Goal: Task Accomplishment & Management: Complete application form

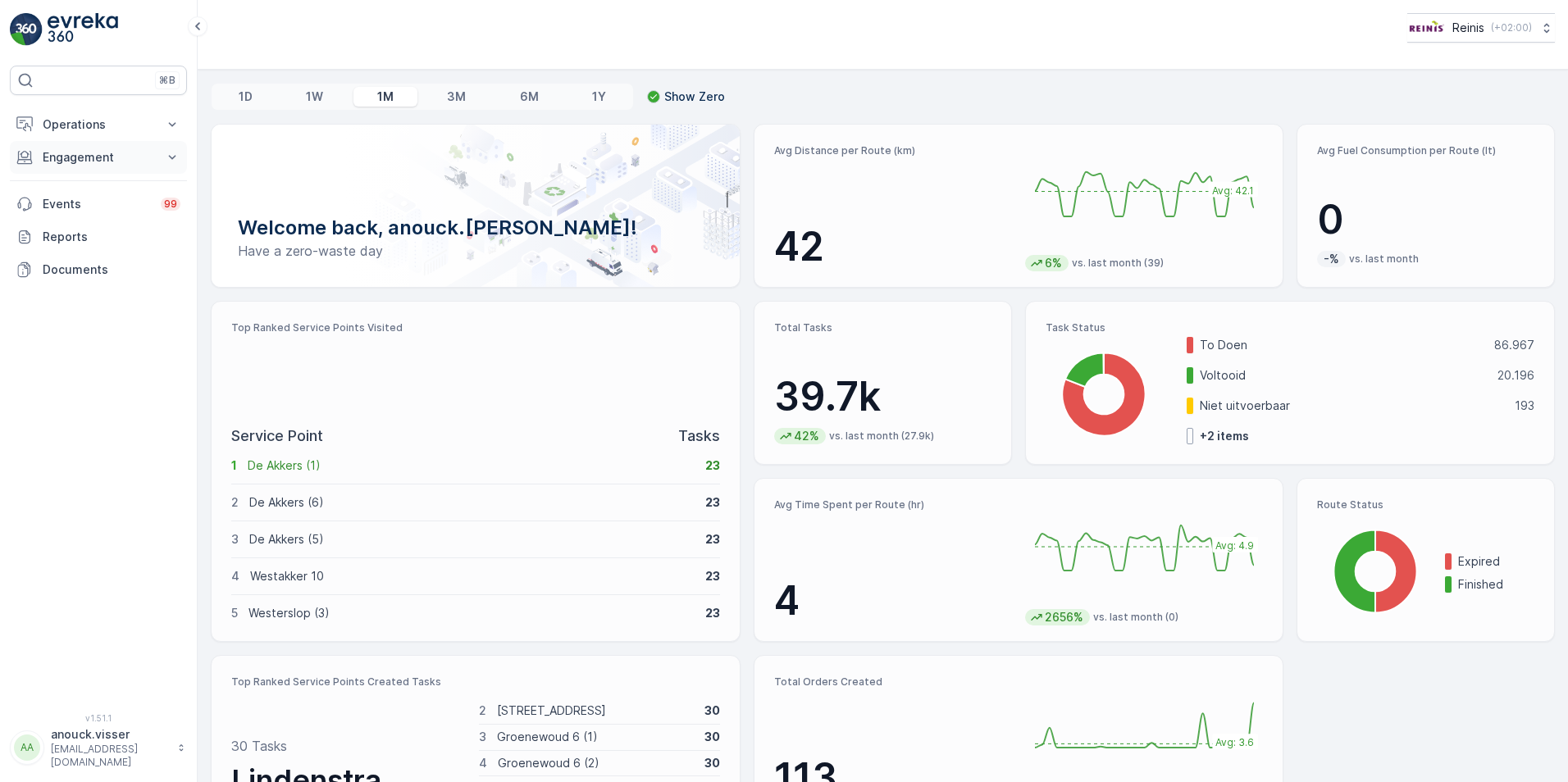
click at [148, 156] on p "Engagement" at bounding box center [98, 158] width 112 height 17
click at [179, 118] on icon at bounding box center [173, 125] width 17 height 17
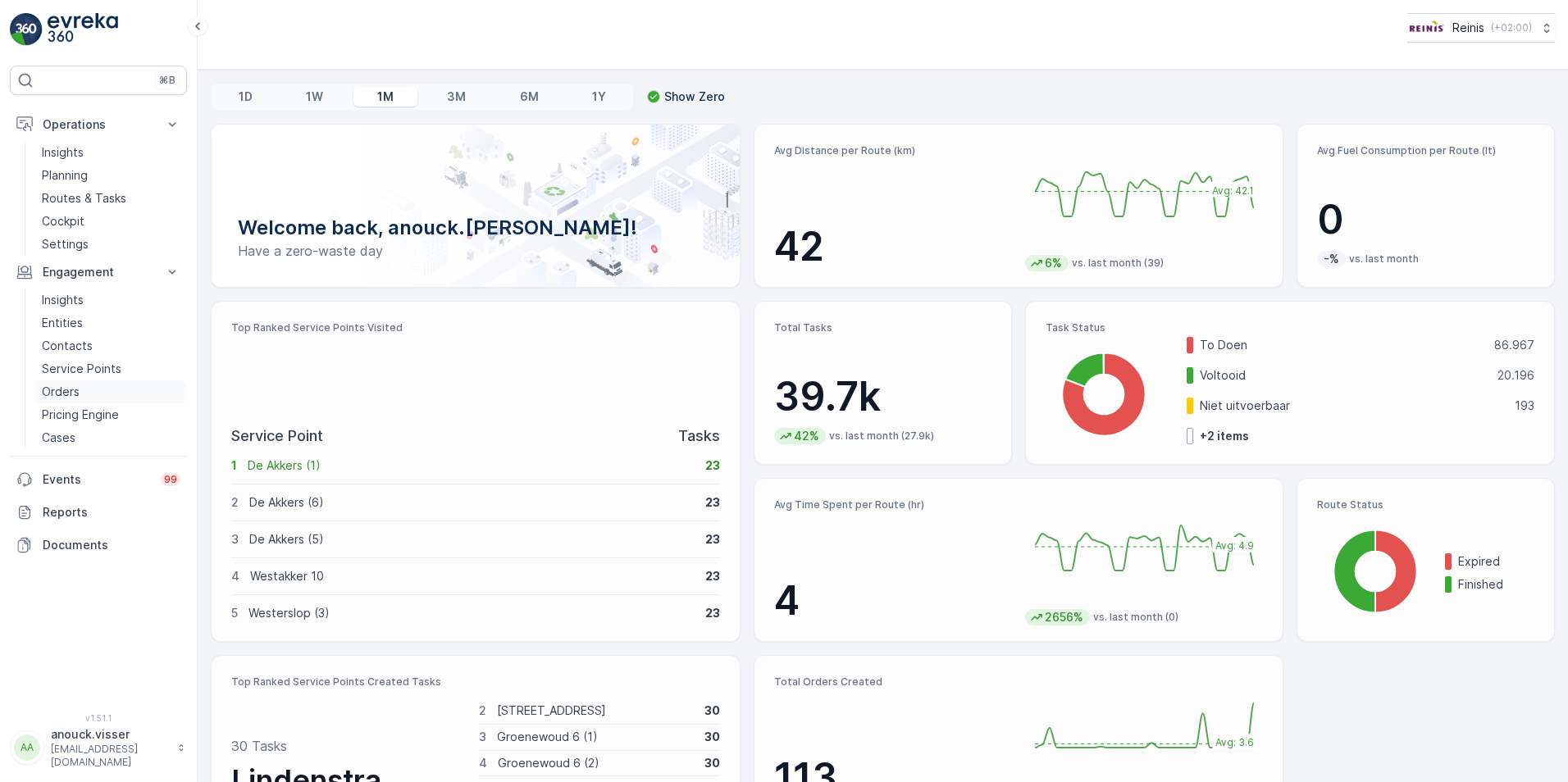
click at [78, 396] on p "Orders" at bounding box center [60, 392] width 38 height 17
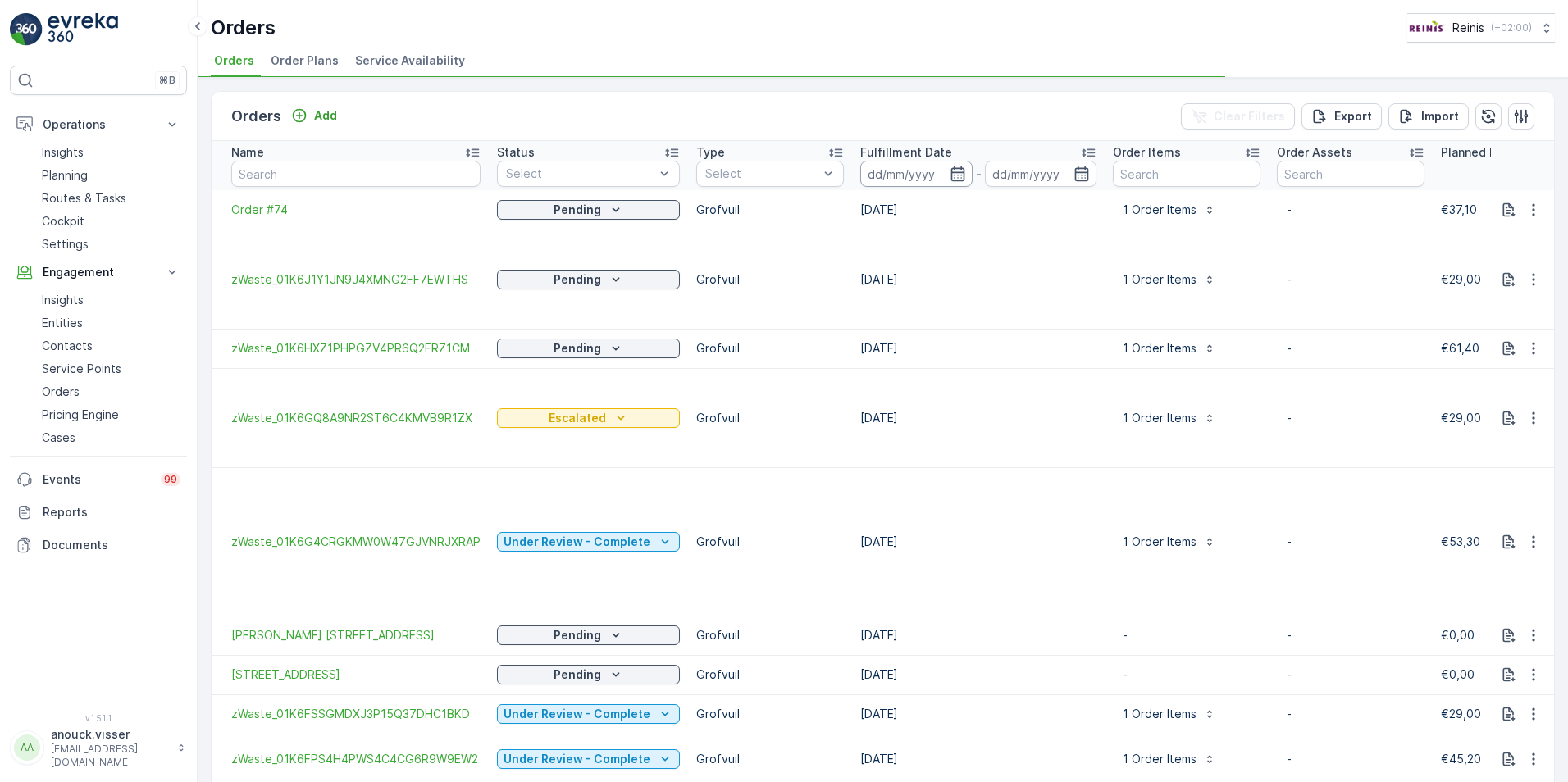
click at [911, 176] on input at bounding box center [916, 173] width 112 height 26
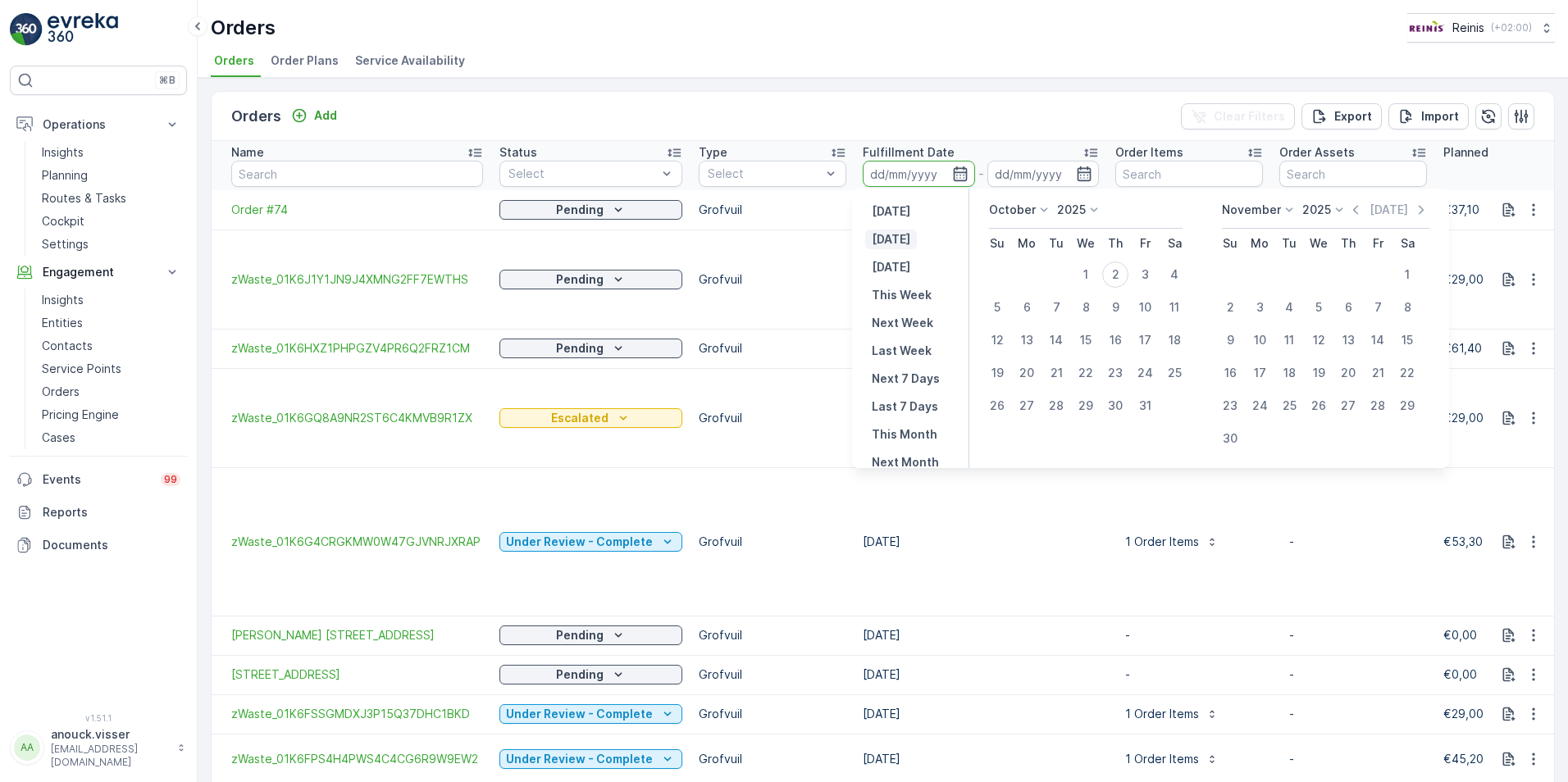
click at [888, 237] on p "Today" at bounding box center [891, 240] width 39 height 17
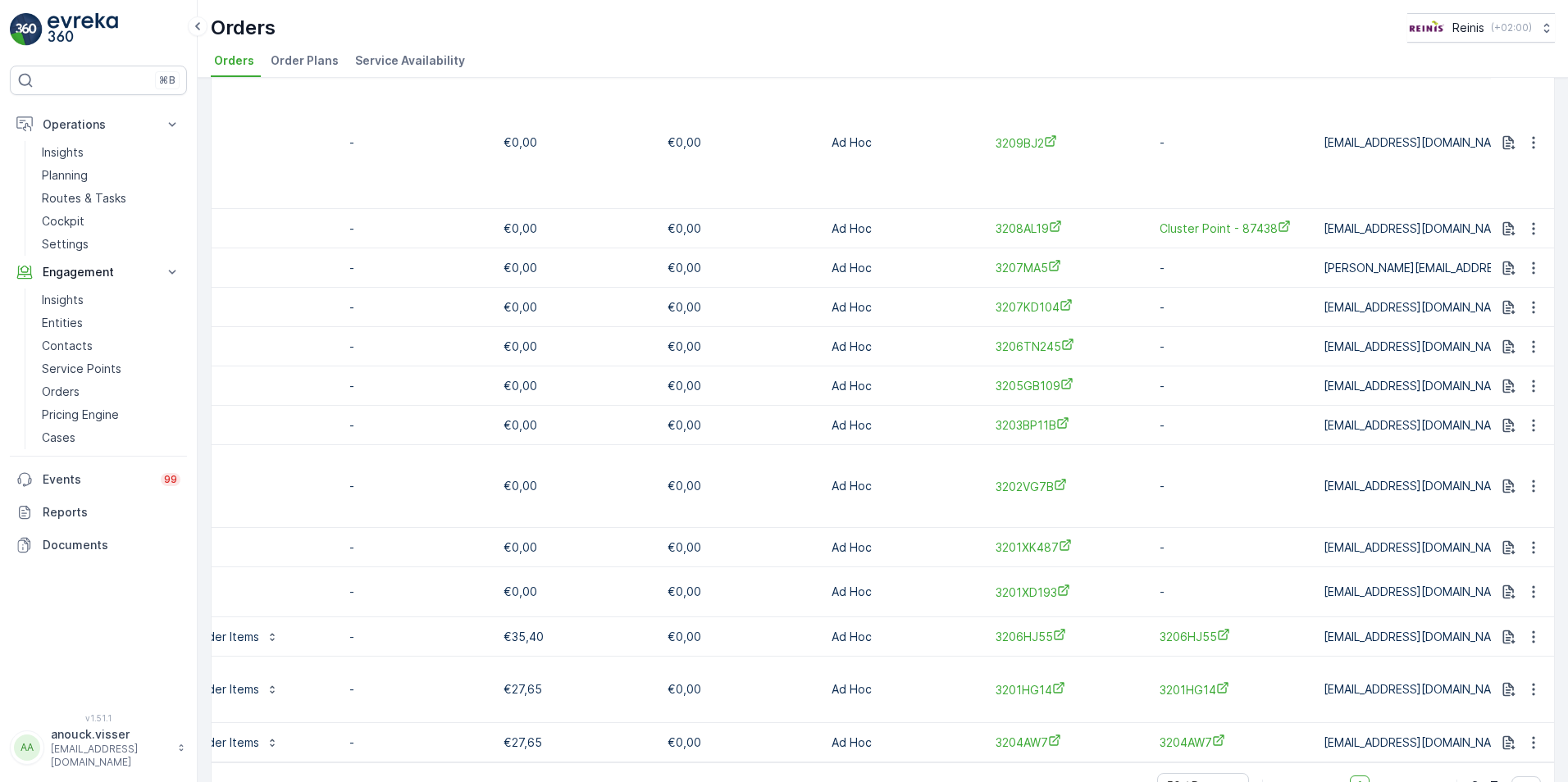
scroll to position [0, 1072]
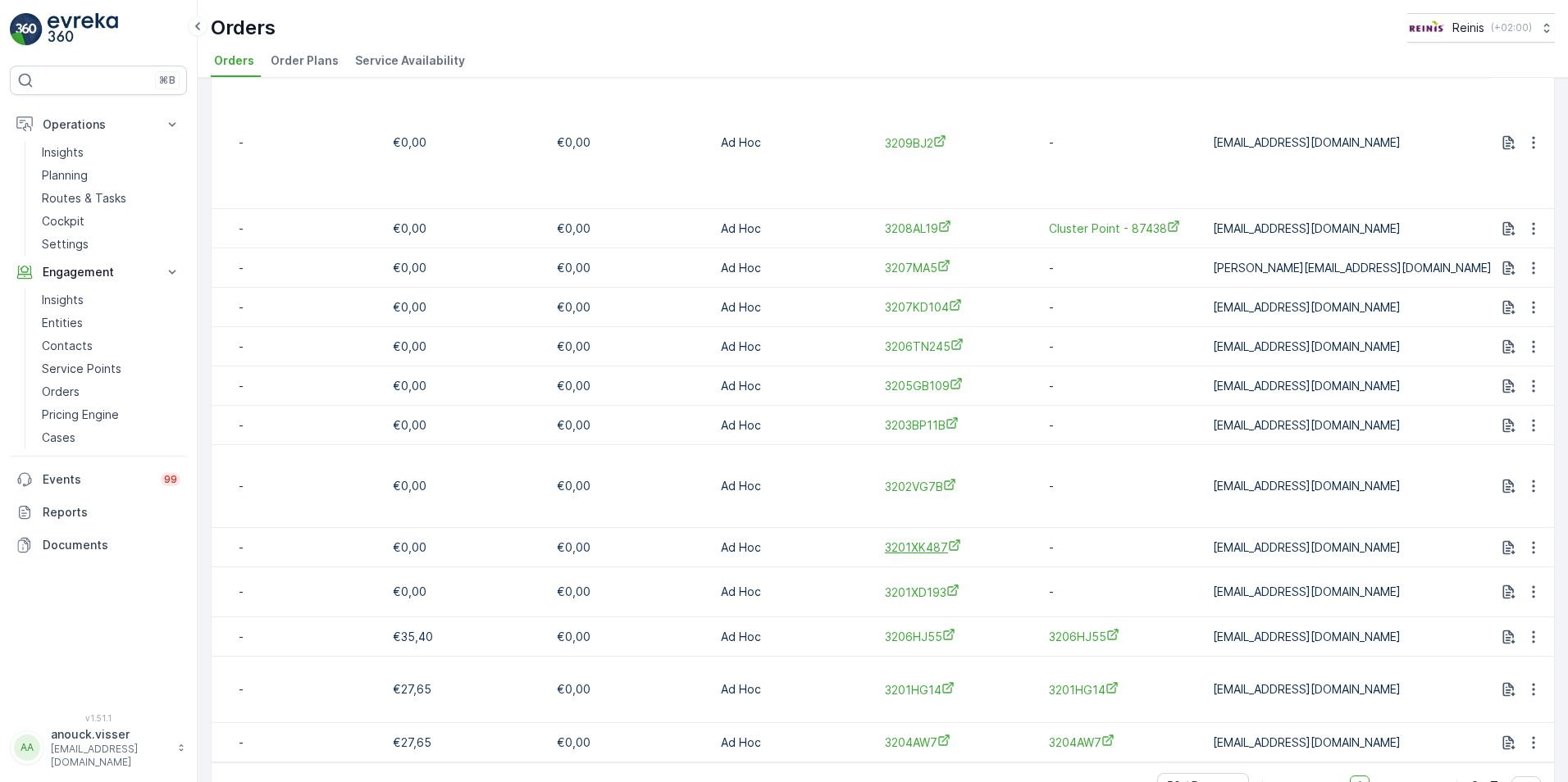
click at [917, 538] on span "3201XK487" at bounding box center [958, 546] width 148 height 18
click at [926, 583] on span "3201XD193" at bounding box center [958, 592] width 148 height 18
click at [920, 681] on span "3201HG14" at bounding box center [958, 690] width 148 height 18
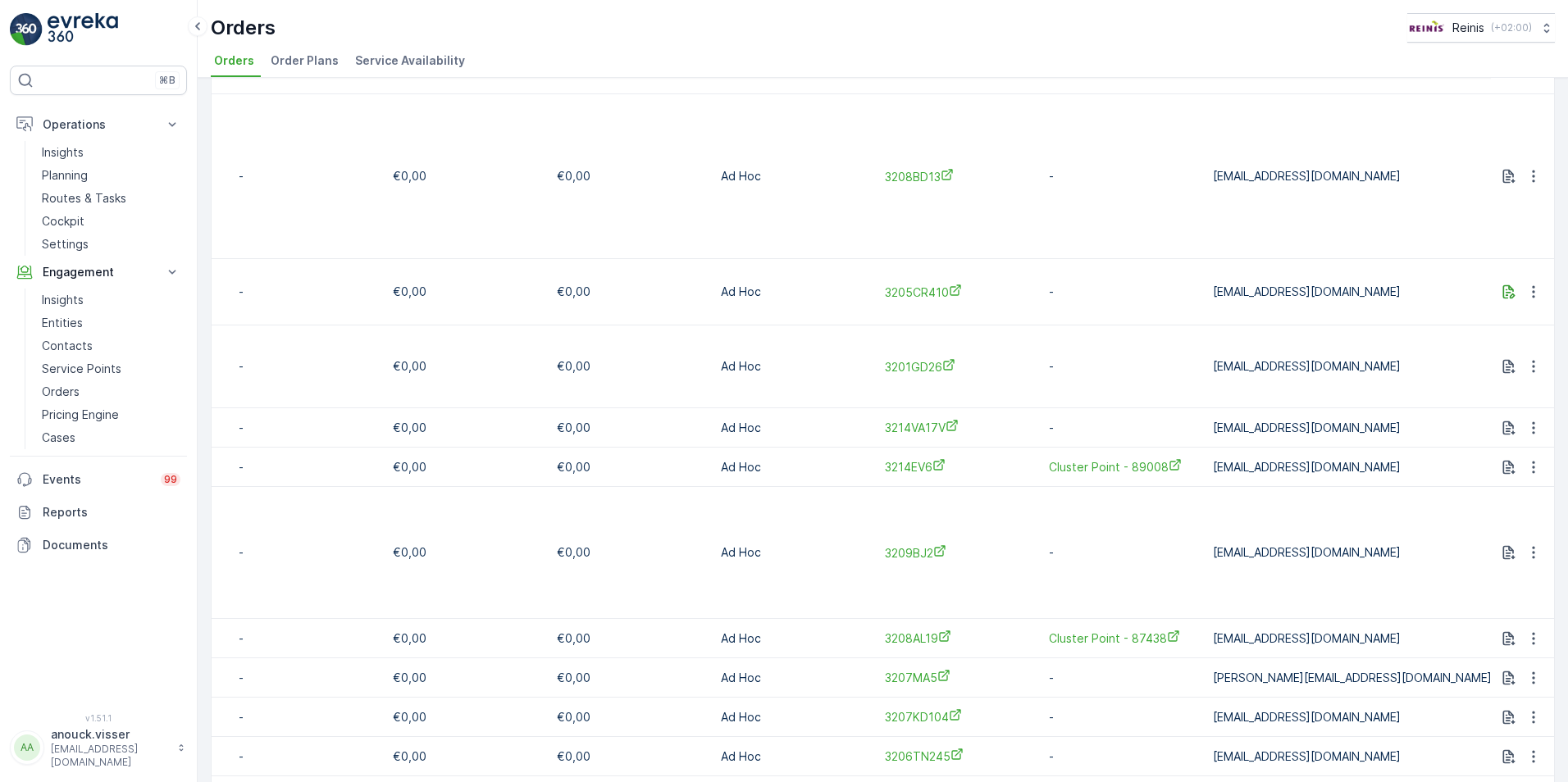
scroll to position [2028, 0]
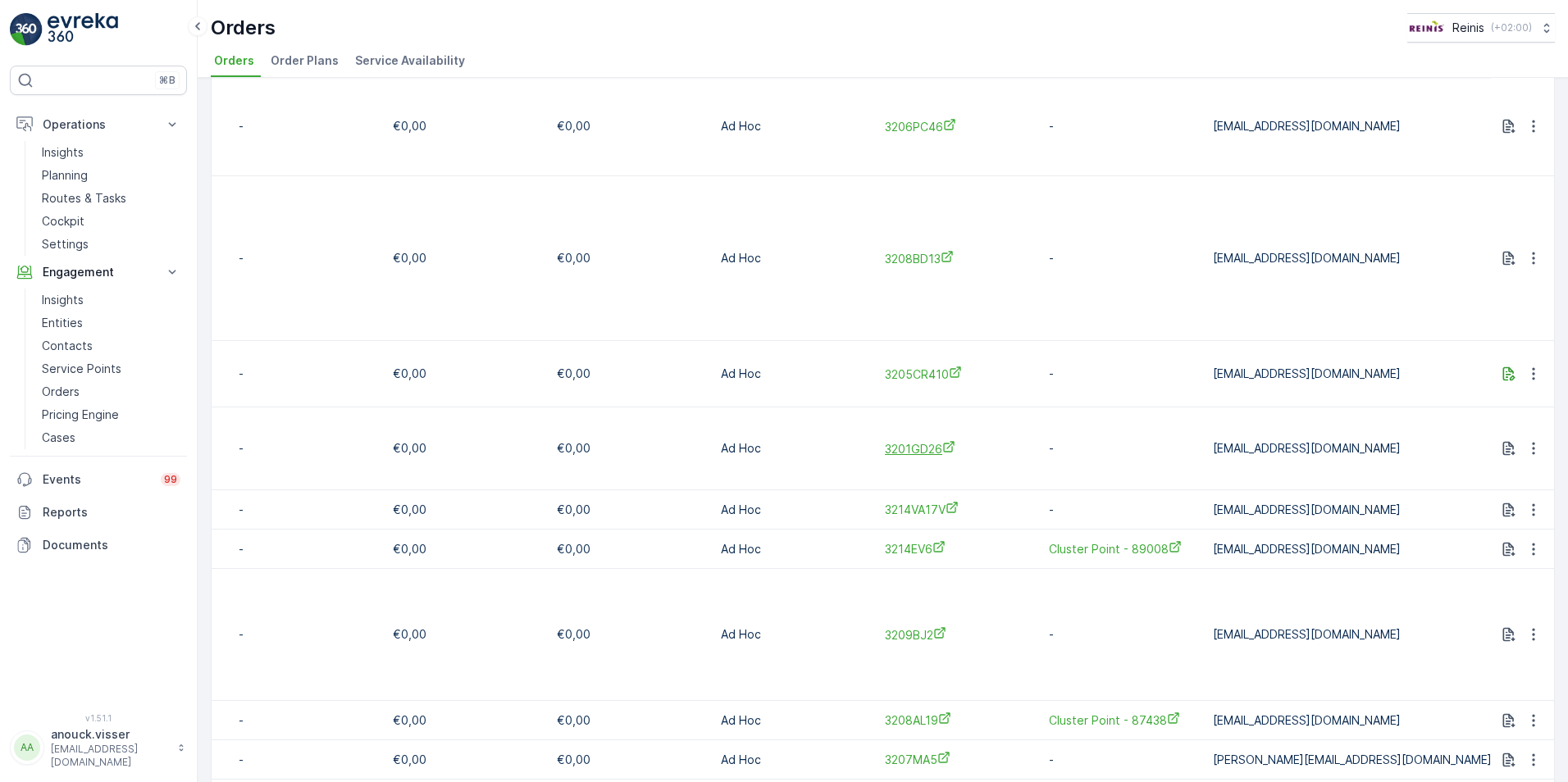
click at [908, 440] on span "3201GD26" at bounding box center [958, 448] width 148 height 18
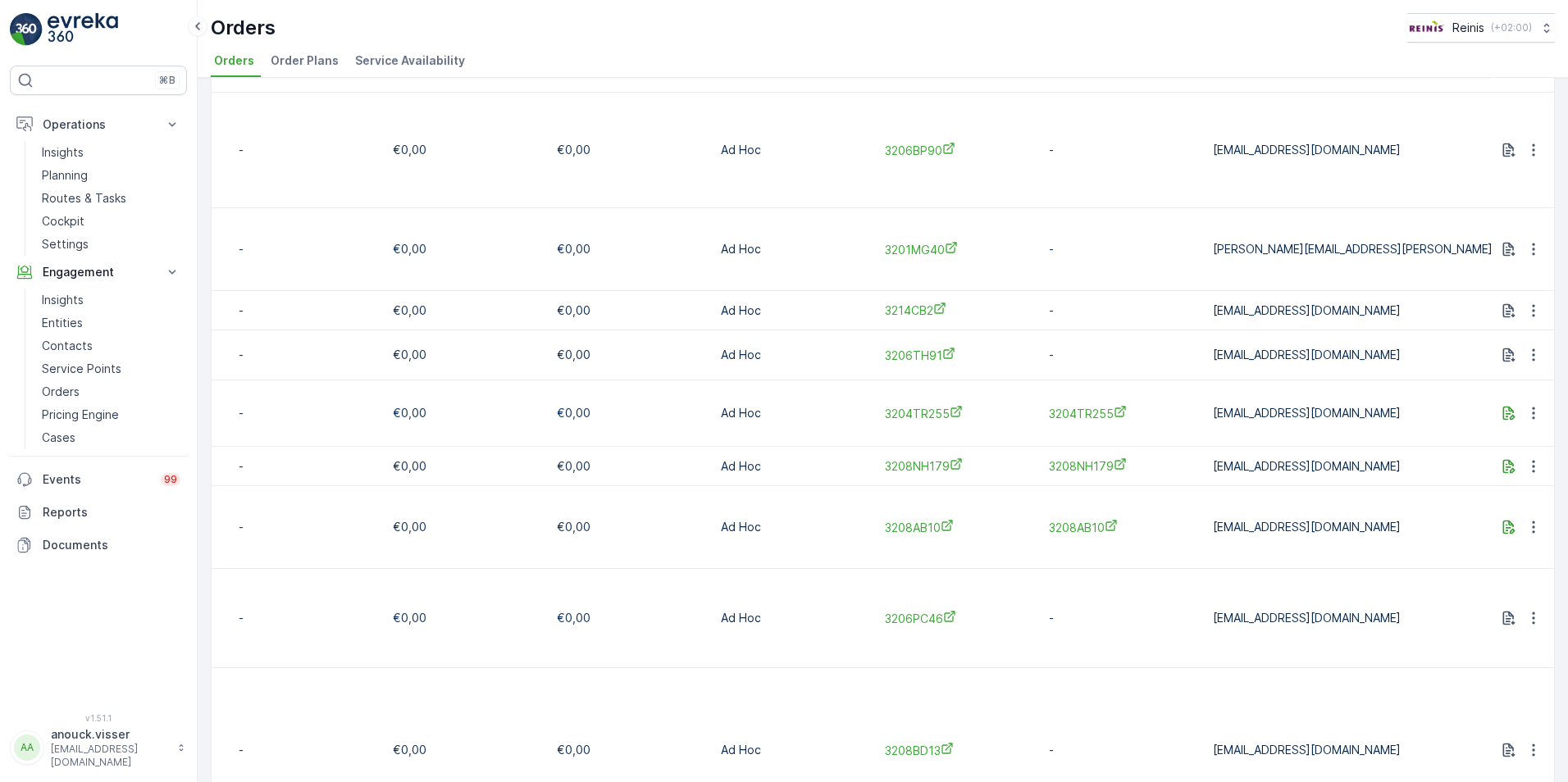
scroll to position [1455, 0]
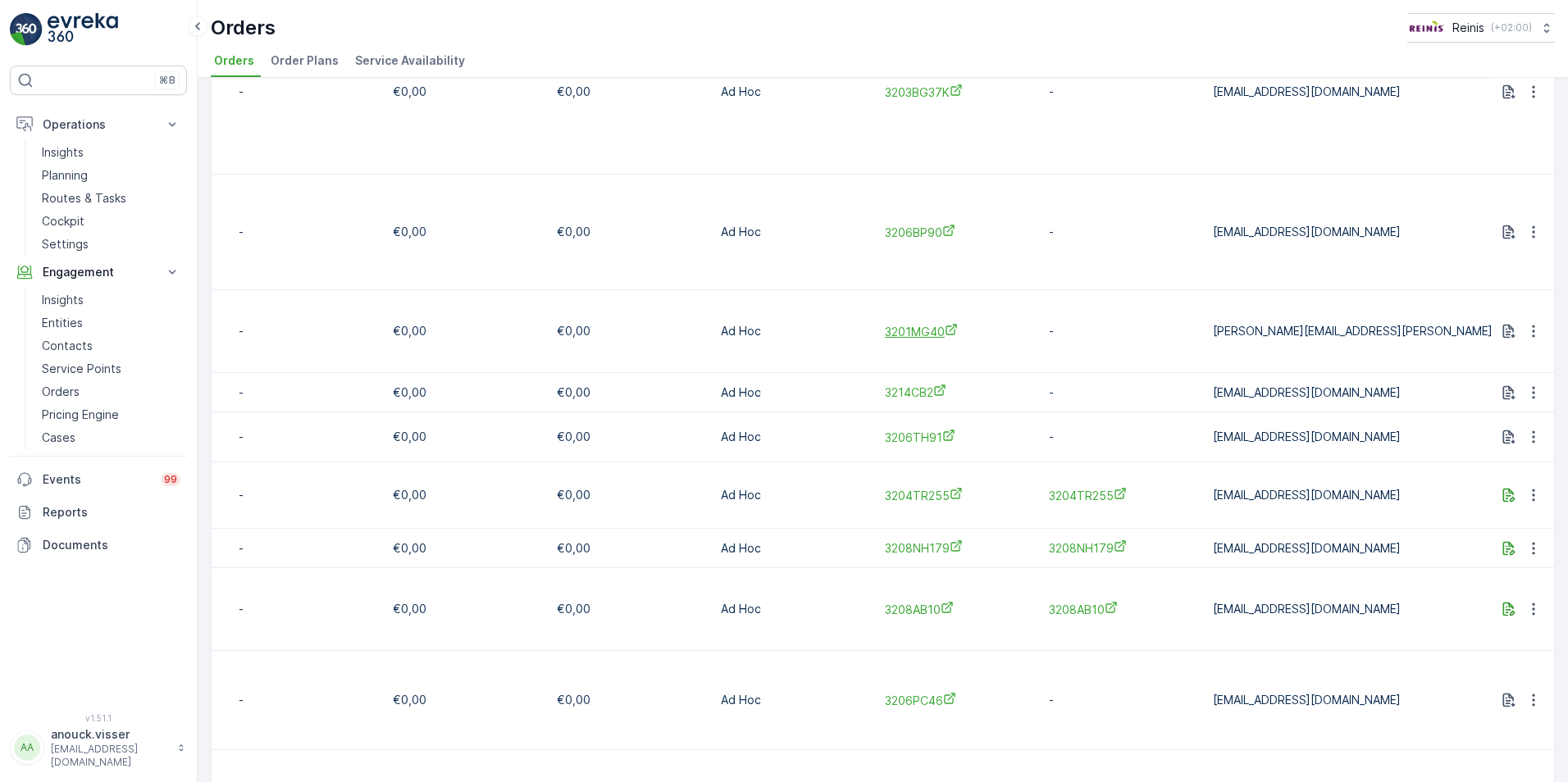
click at [916, 323] on span "3201MG40" at bounding box center [958, 331] width 148 height 18
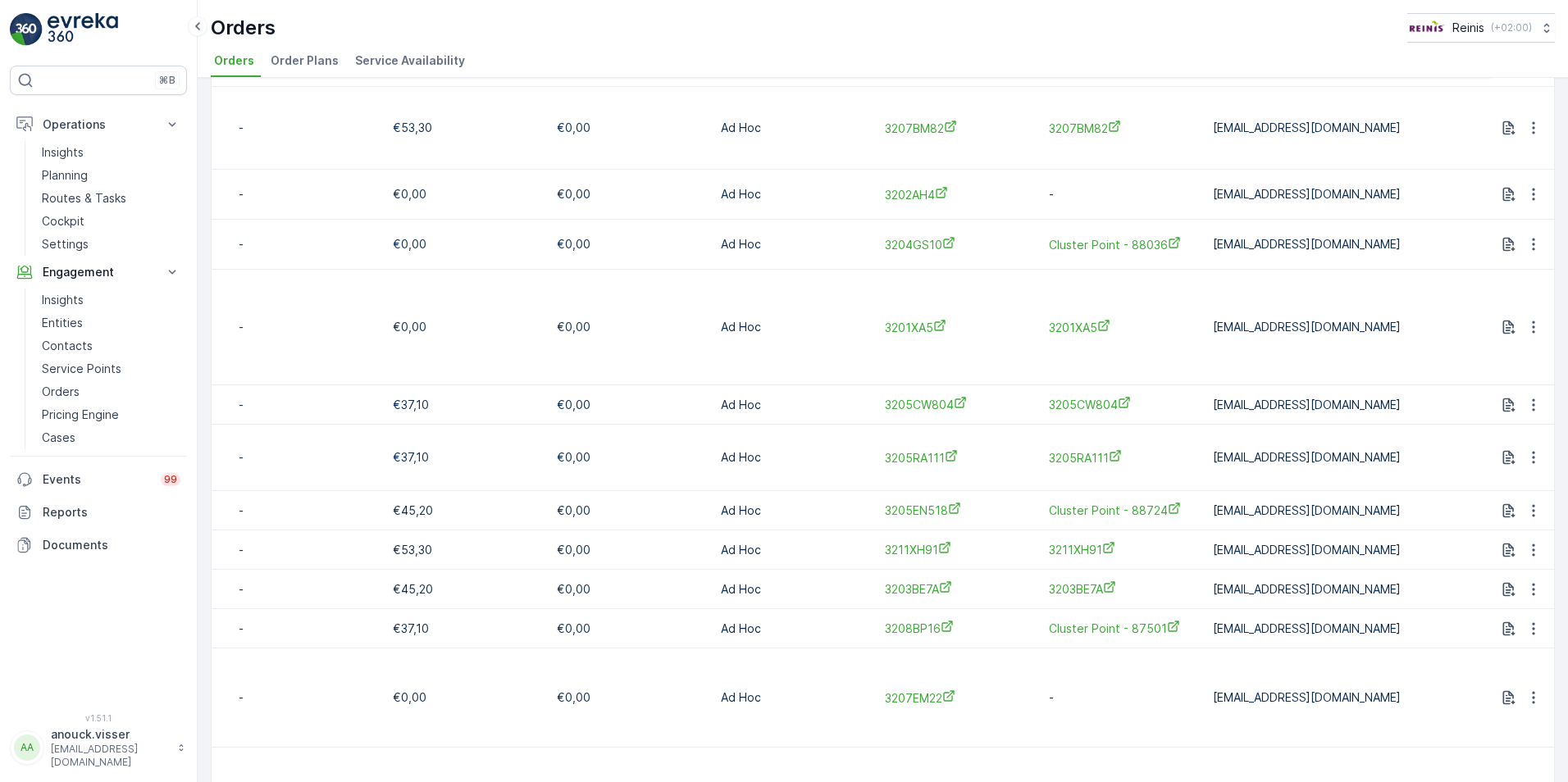
scroll to position [635, 0]
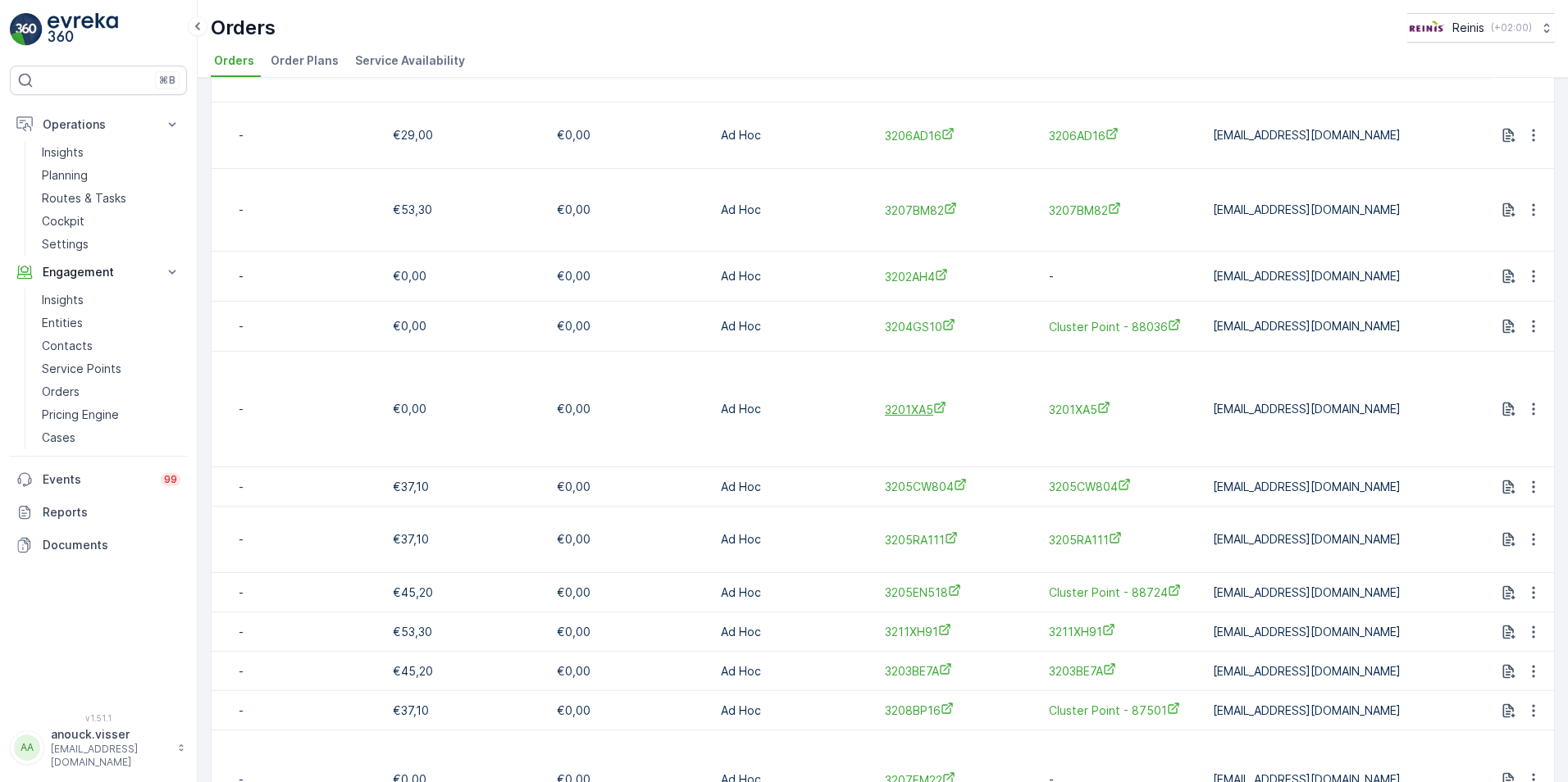
click at [906, 401] on span "3201XA5" at bounding box center [958, 409] width 148 height 18
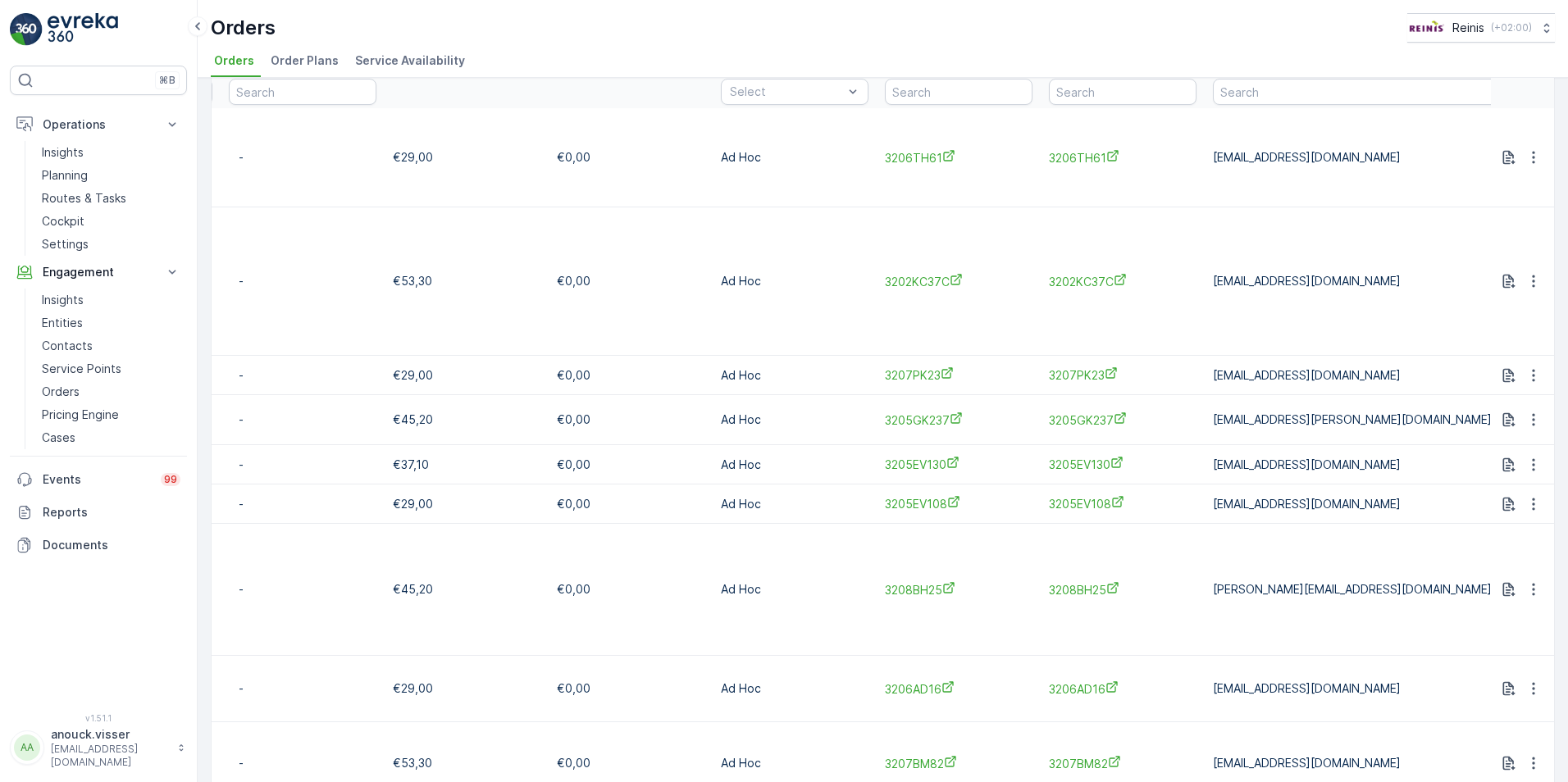
scroll to position [0, 0]
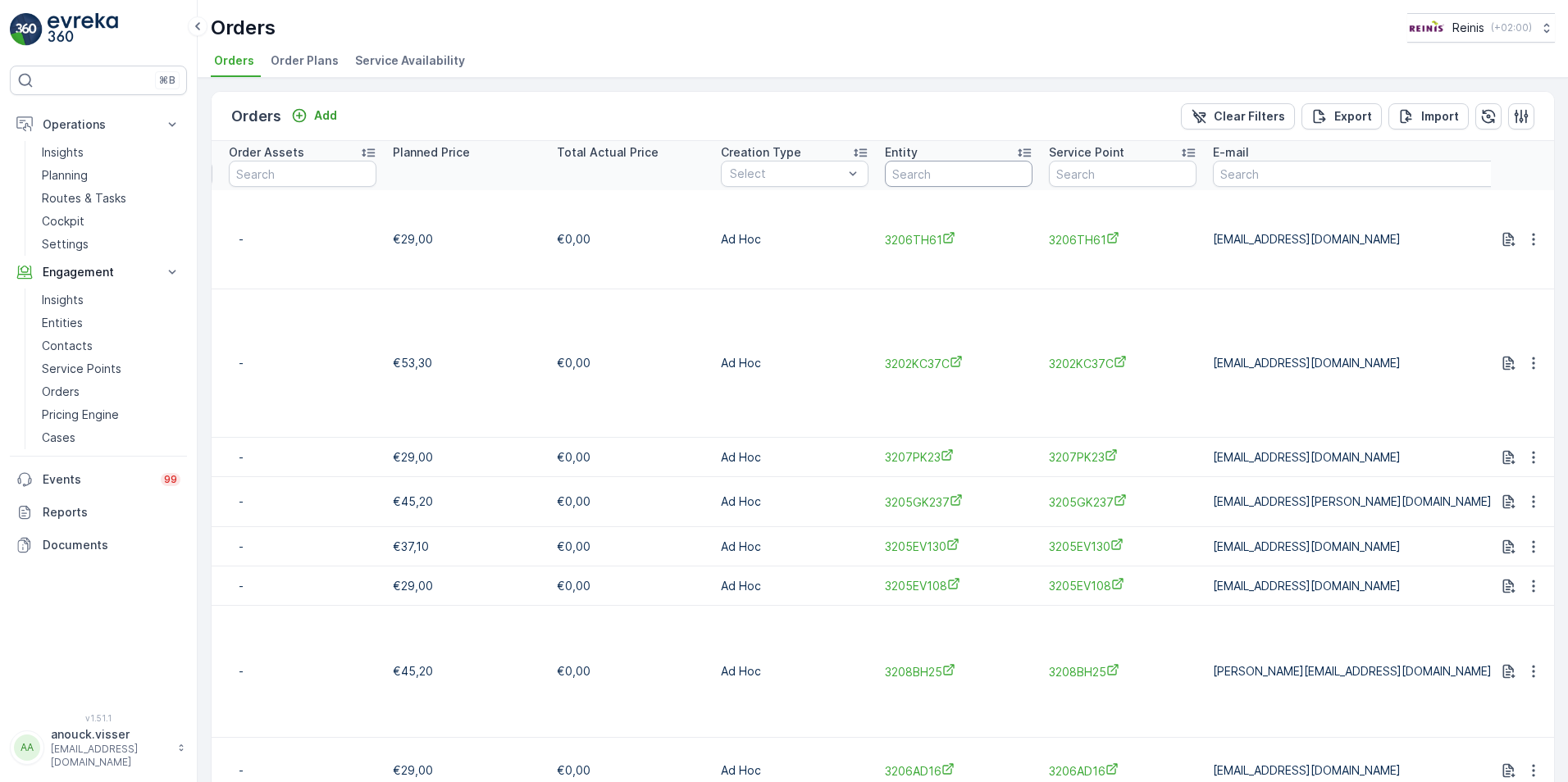
click at [927, 172] on input "text" at bounding box center [958, 173] width 148 height 26
type input "3201"
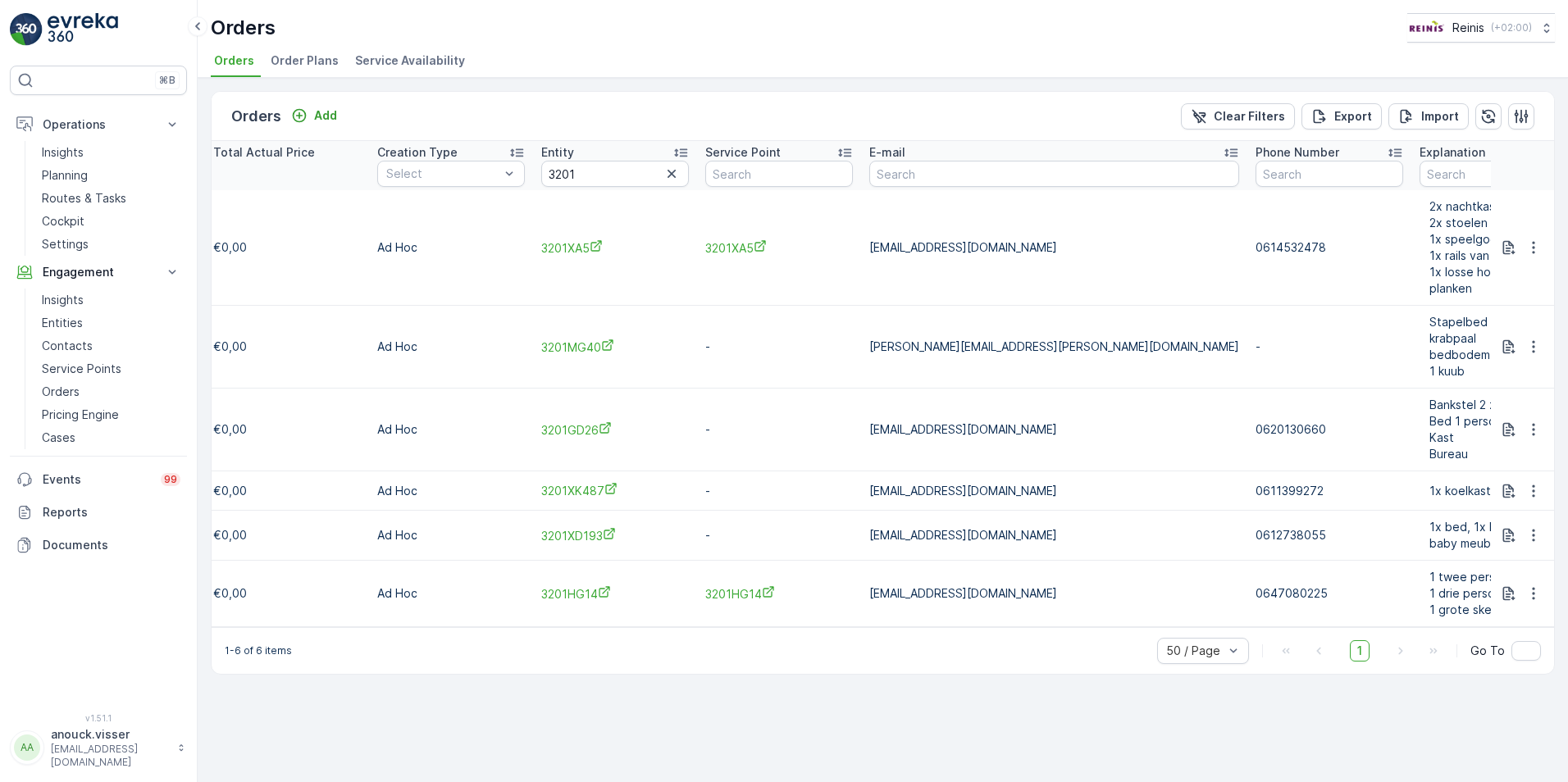
scroll to position [0, 1428]
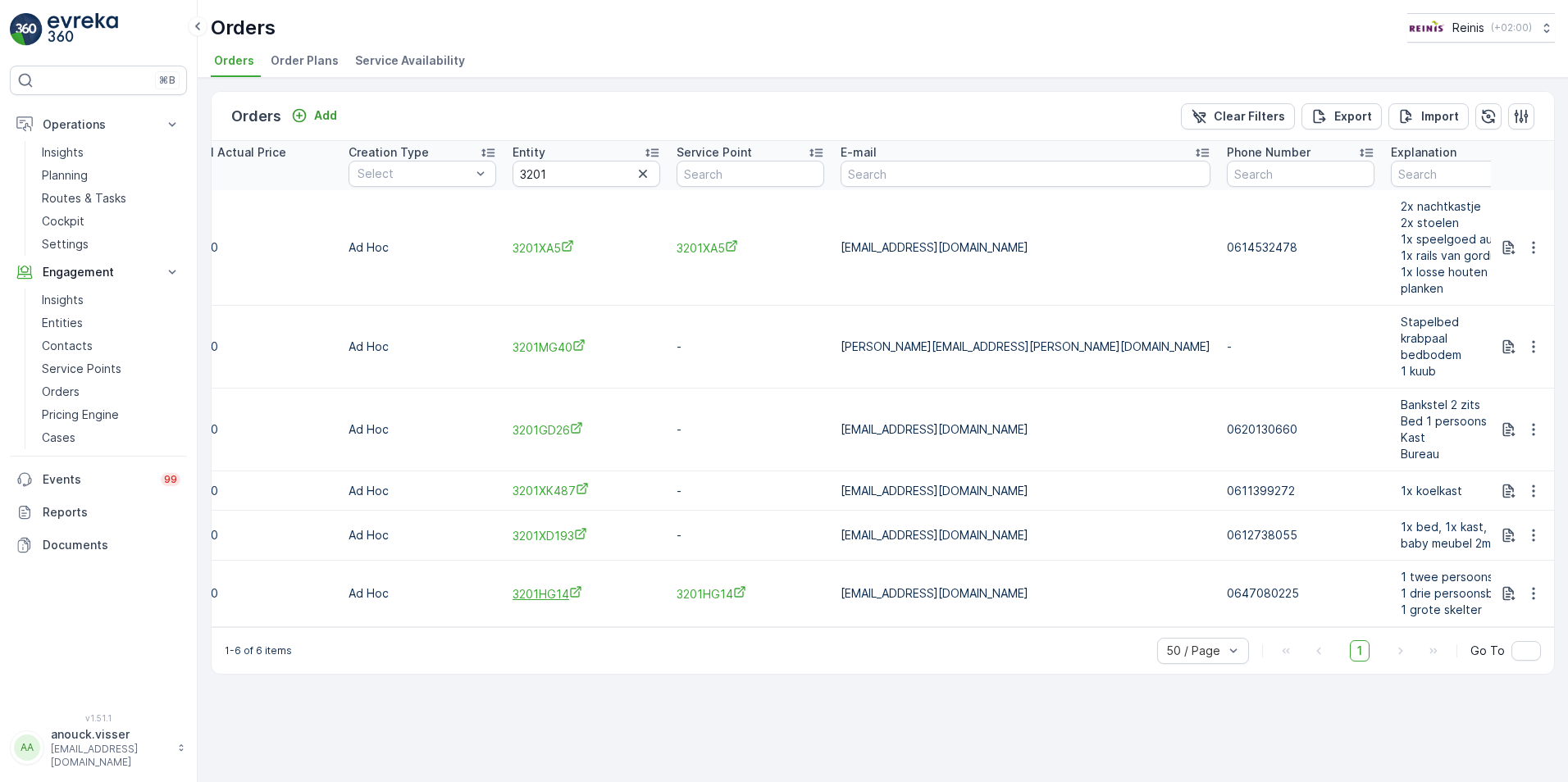
click at [538, 592] on span "3201HG14" at bounding box center [586, 593] width 148 height 18
click at [552, 540] on span "3201XD193" at bounding box center [586, 536] width 148 height 18
click at [538, 484] on span "3201XK487" at bounding box center [586, 490] width 148 height 18
click at [548, 345] on span "3201MG40" at bounding box center [586, 347] width 148 height 18
click at [535, 256] on span "3201XA5" at bounding box center [586, 248] width 148 height 18
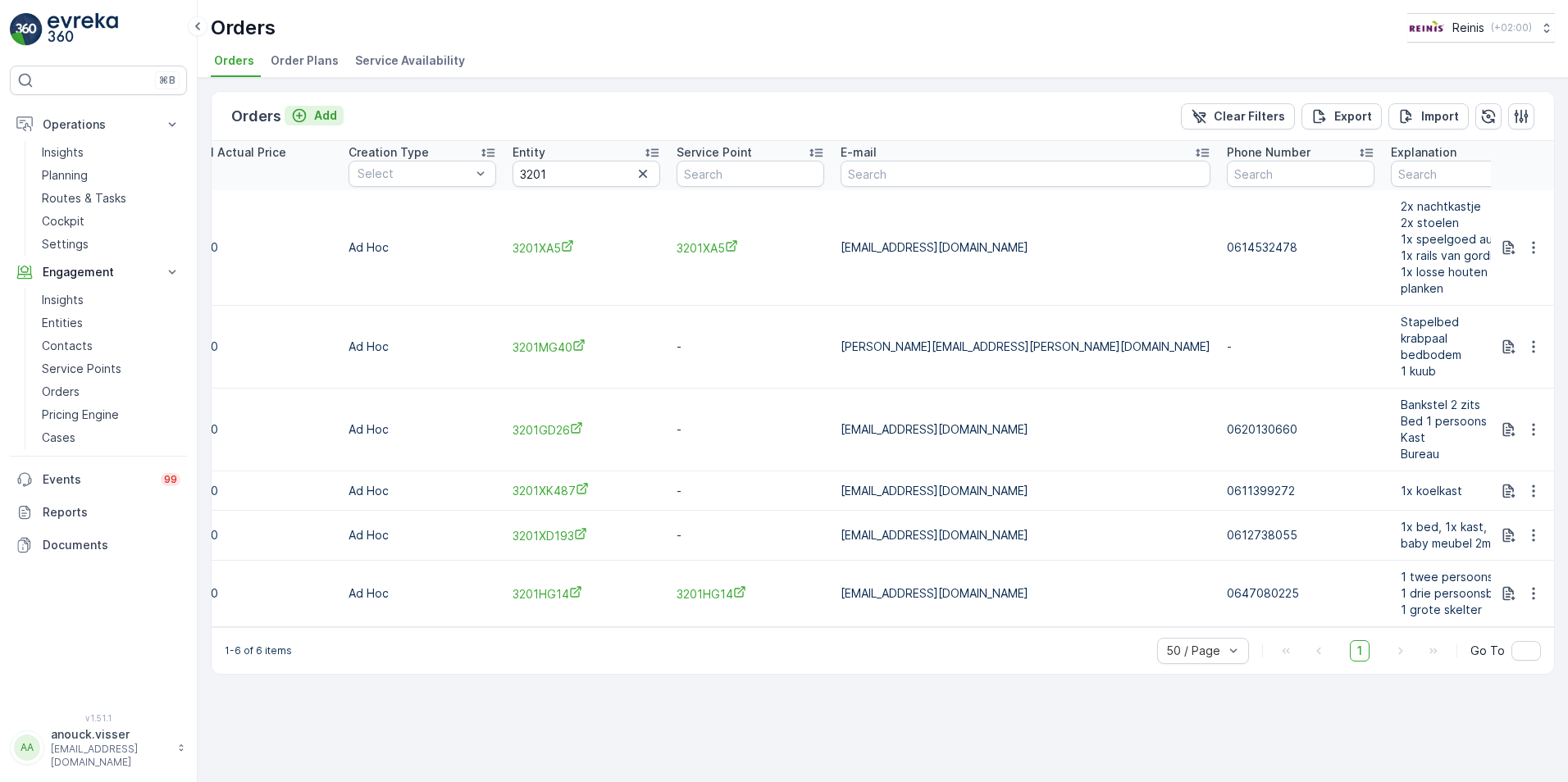
click at [317, 109] on p "Add" at bounding box center [325, 116] width 23 height 17
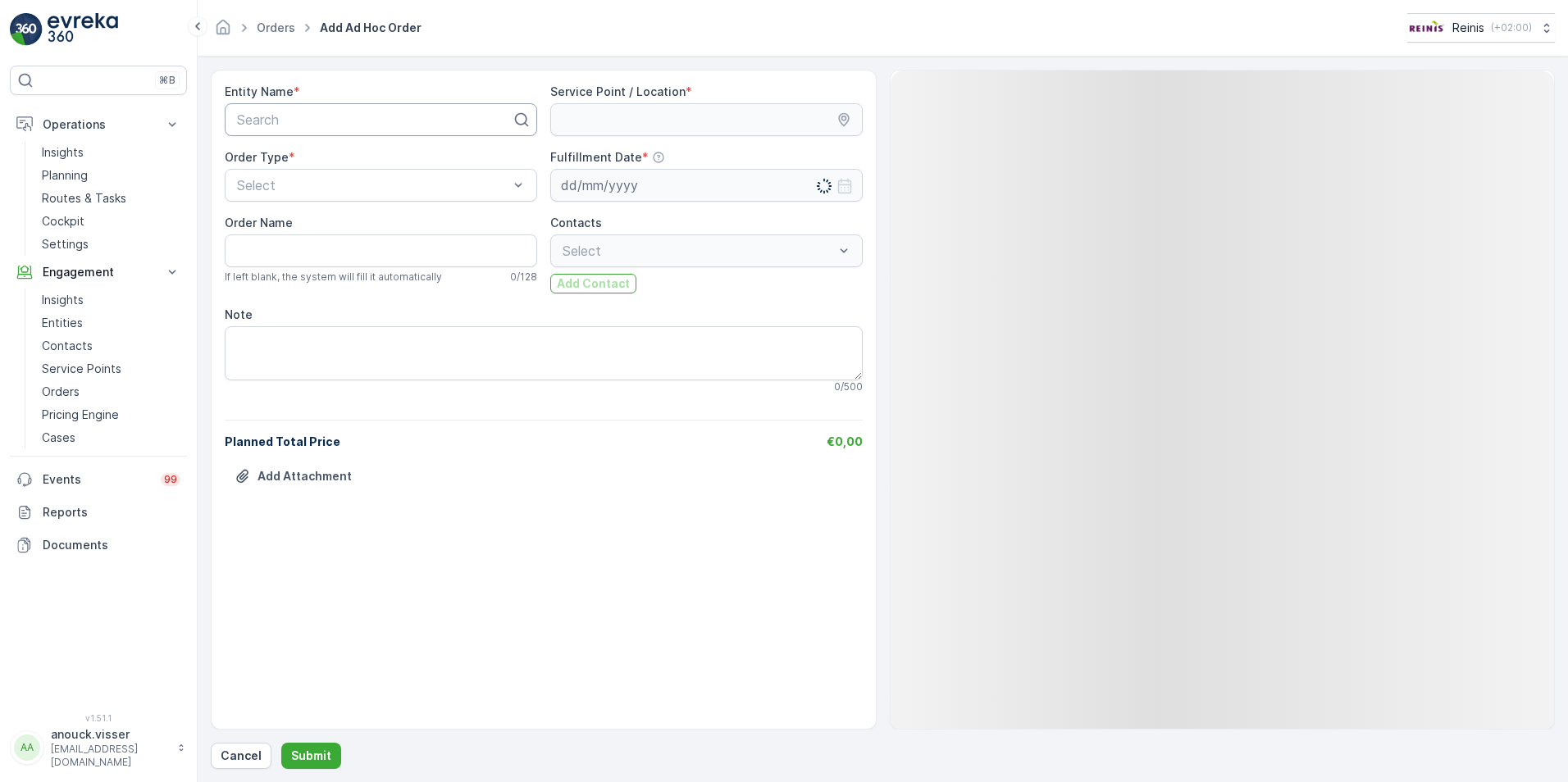
click at [331, 108] on div "Search" at bounding box center [381, 119] width 313 height 33
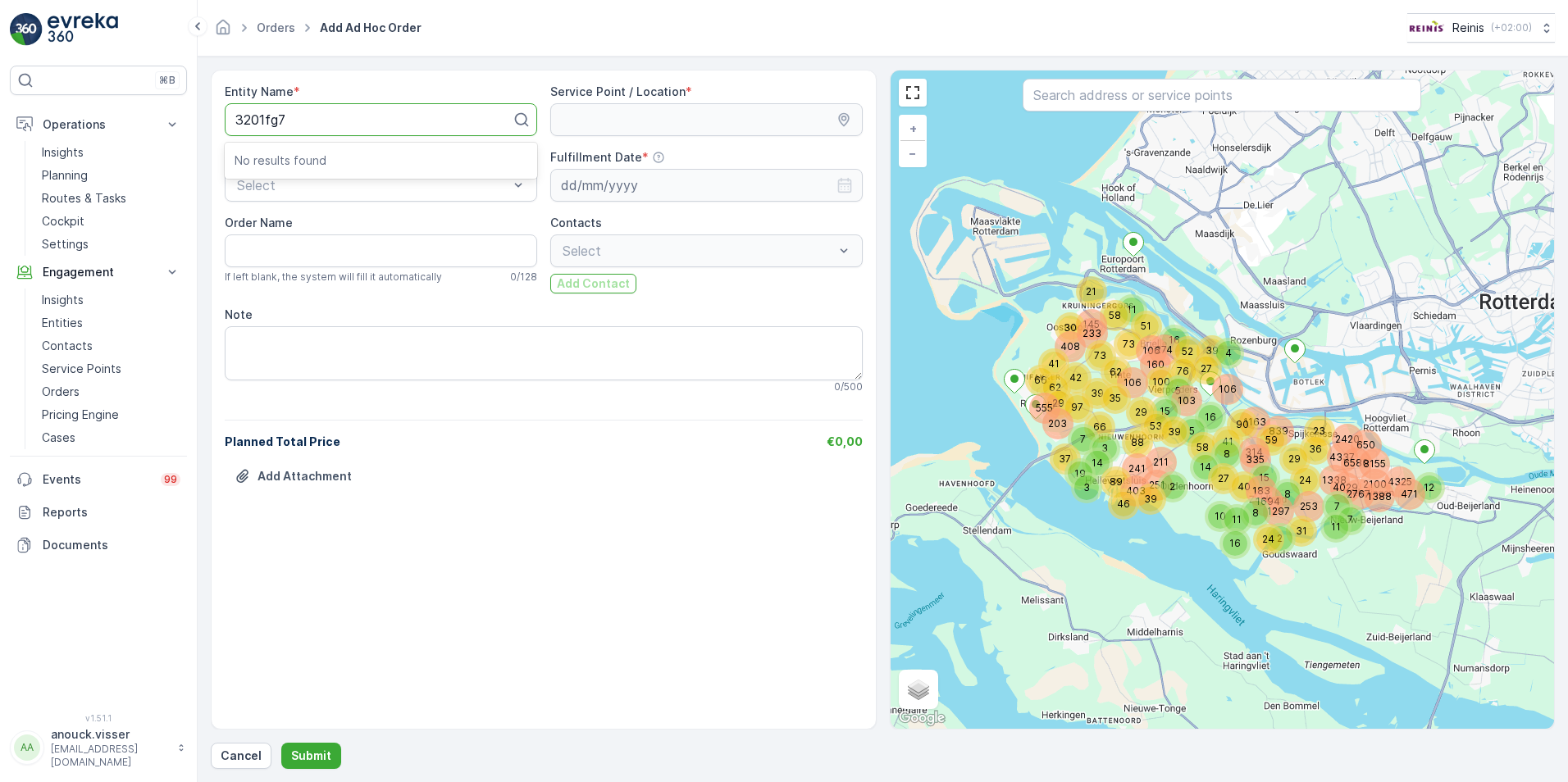
click at [278, 122] on input "3201fg7" at bounding box center [262, 120] width 55 height 15
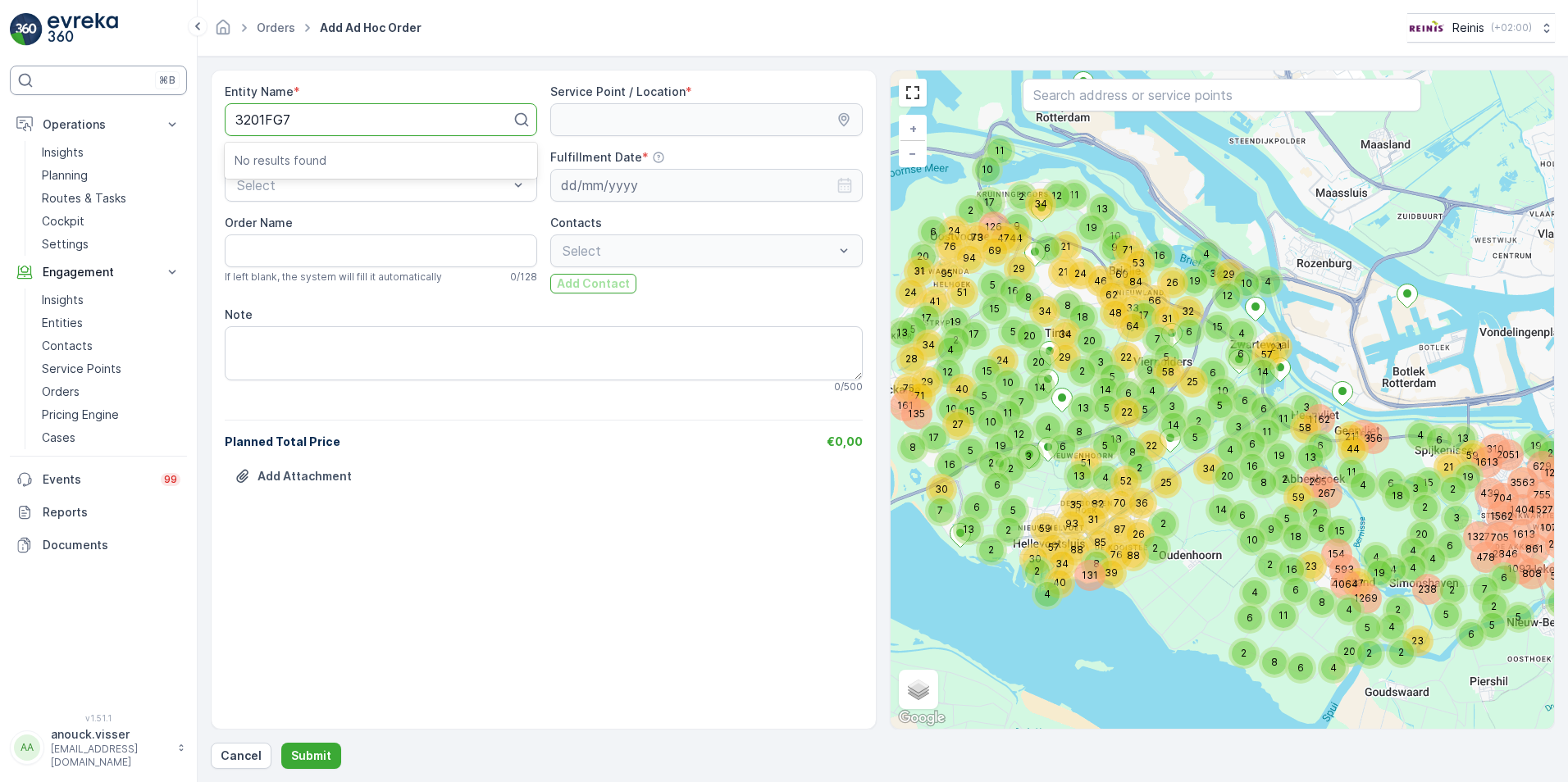
type input "3201FG7"
click at [273, 121] on div at bounding box center [375, 120] width 278 height 15
click at [275, 114] on div at bounding box center [375, 120] width 278 height 15
type input "3201sg"
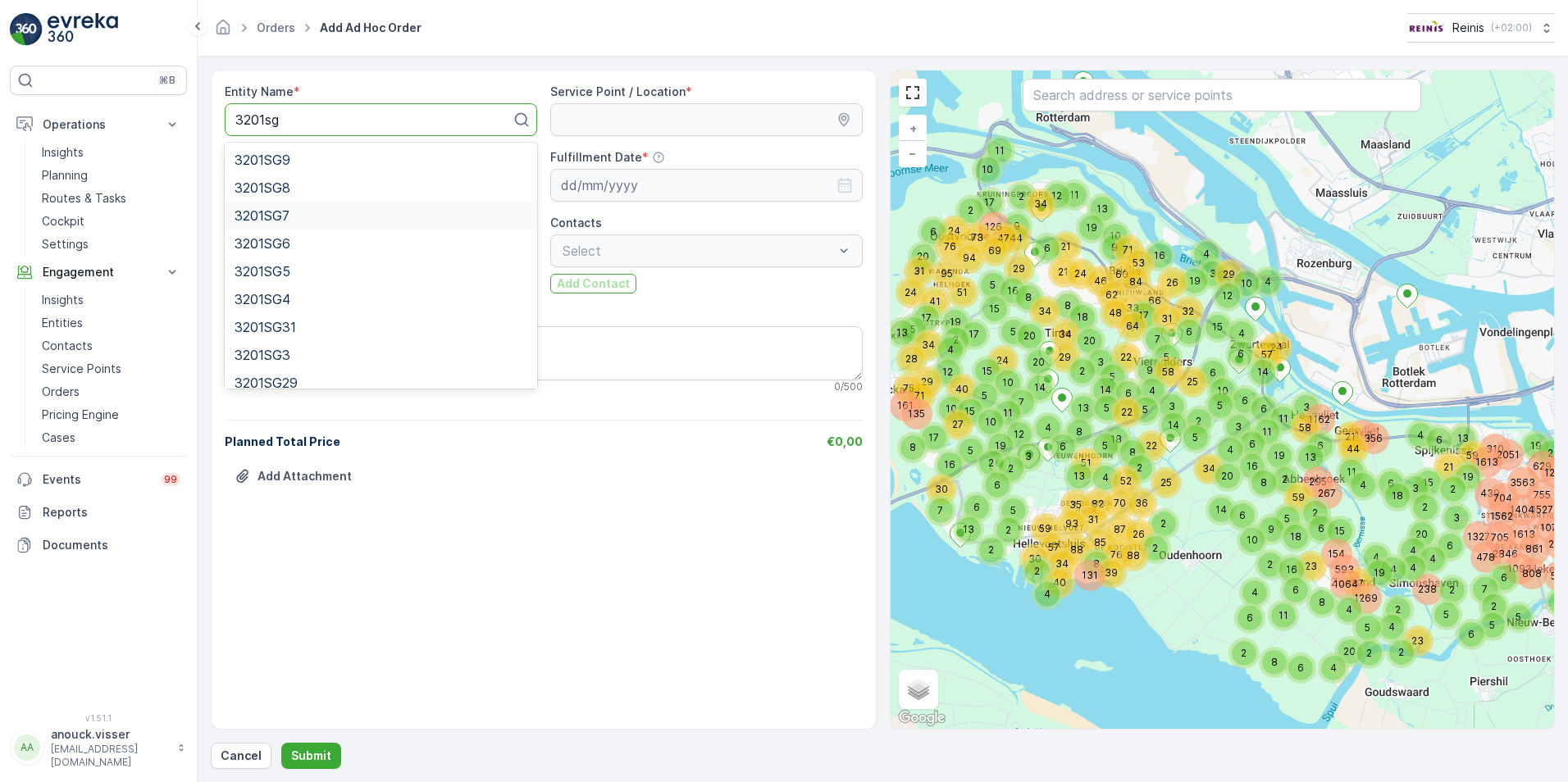
click at [310, 212] on div "3201SG7" at bounding box center [381, 215] width 293 height 15
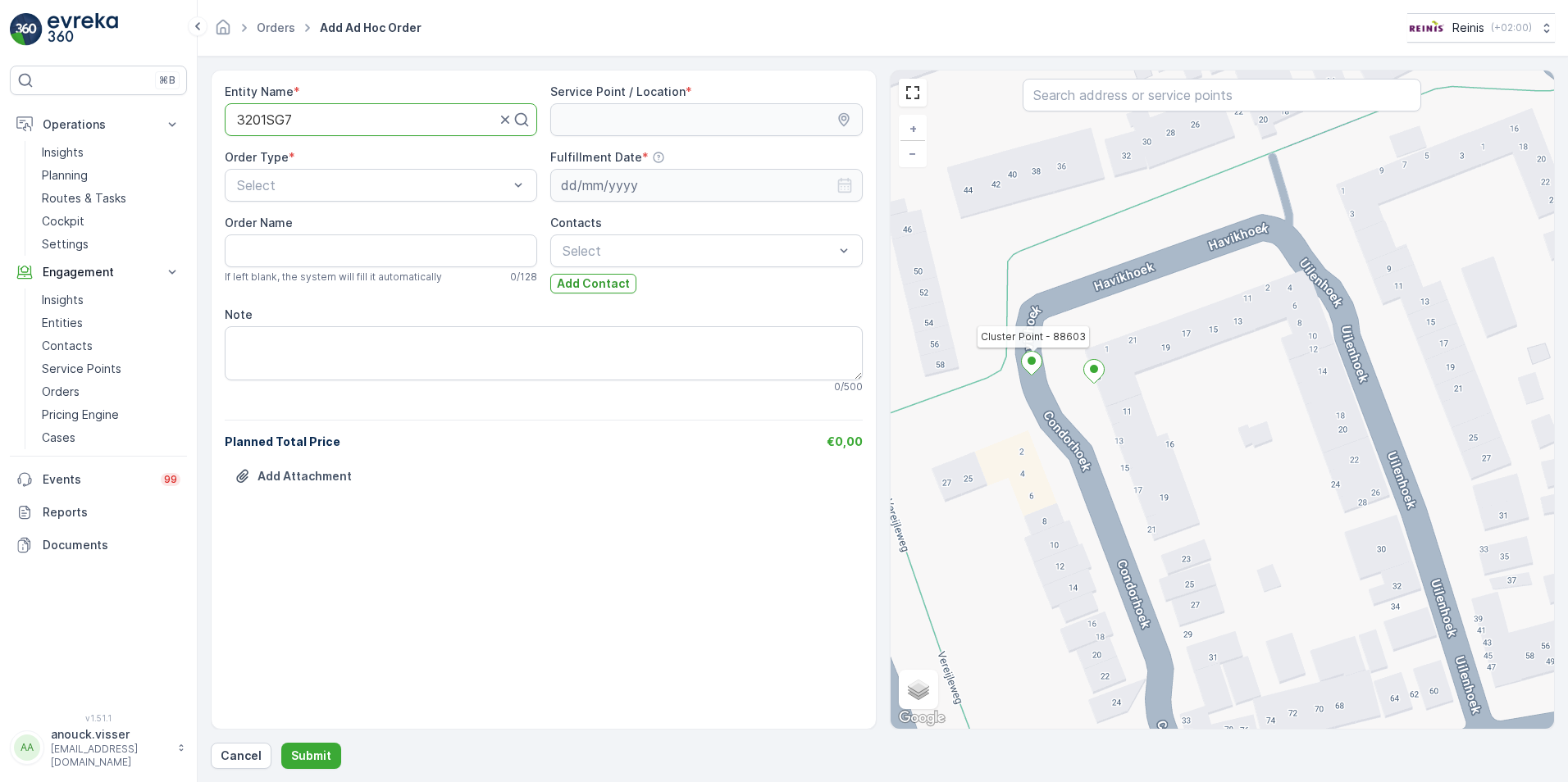
click at [1032, 365] on icon at bounding box center [1031, 364] width 20 height 23
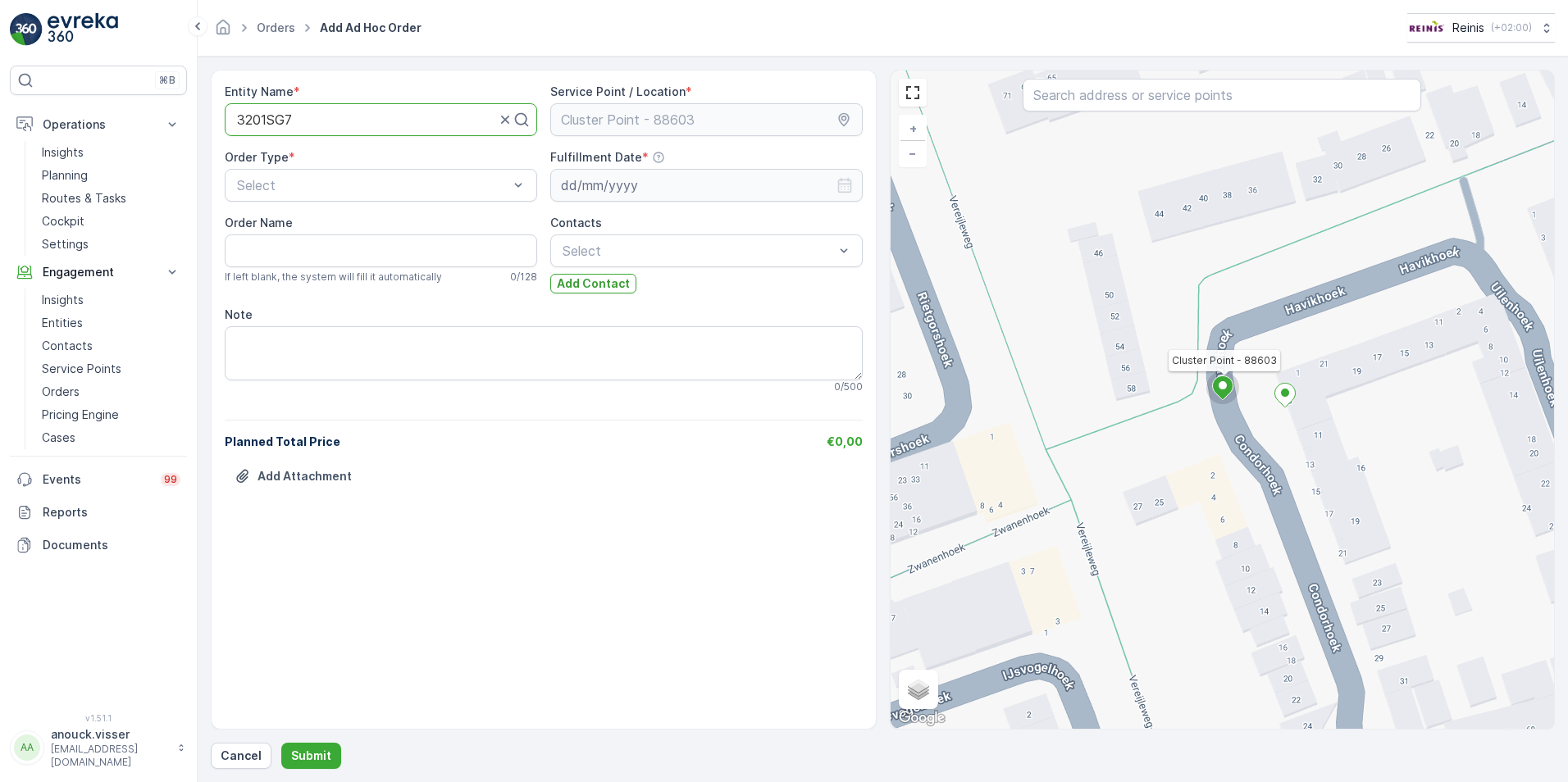
click at [408, 168] on div "Order Type * Select" at bounding box center [381, 175] width 313 height 53
click at [318, 246] on div "Grofvuil" at bounding box center [381, 253] width 293 height 15
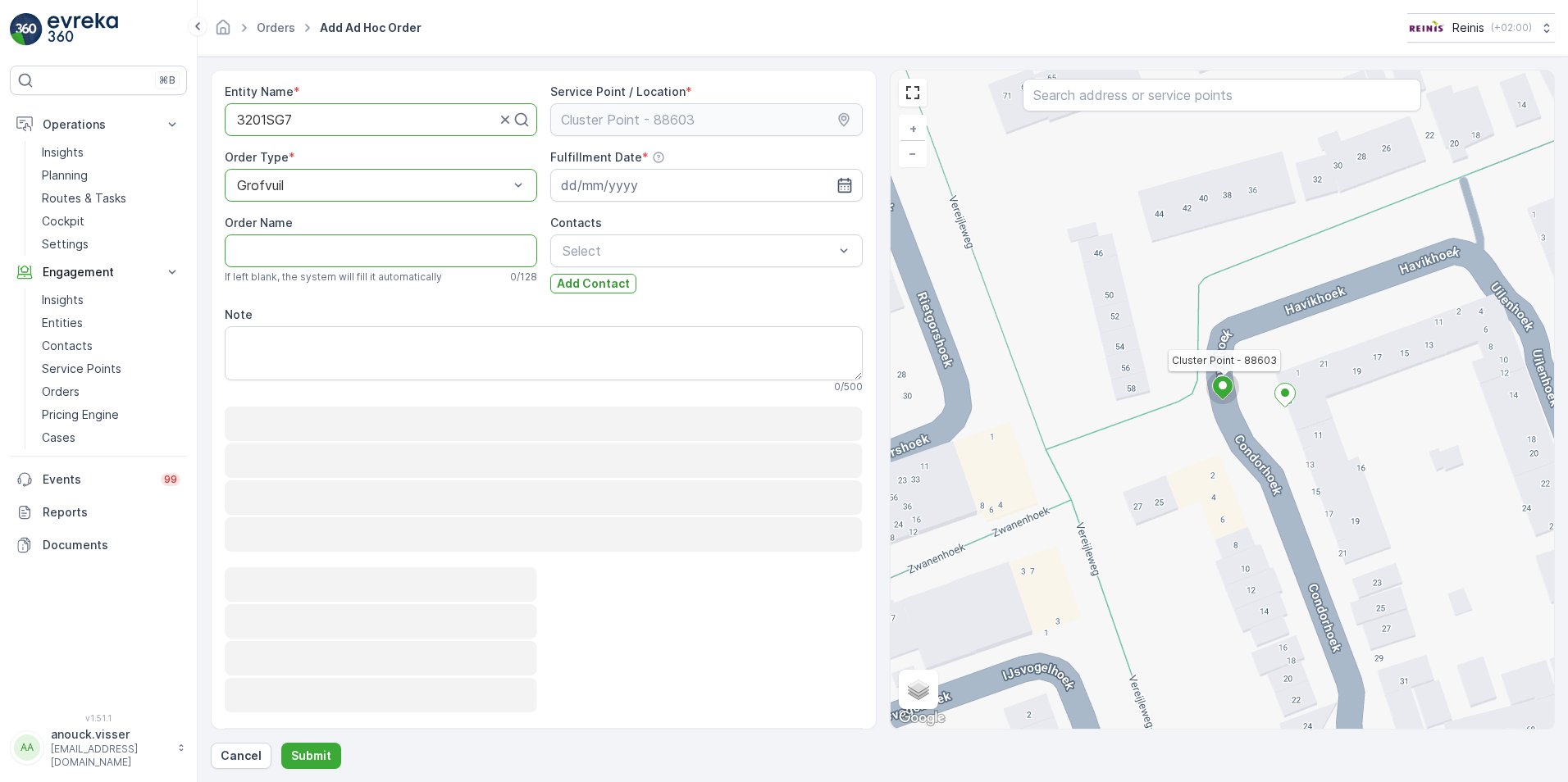
click at [337, 250] on Name "Order Name" at bounding box center [381, 251] width 313 height 33
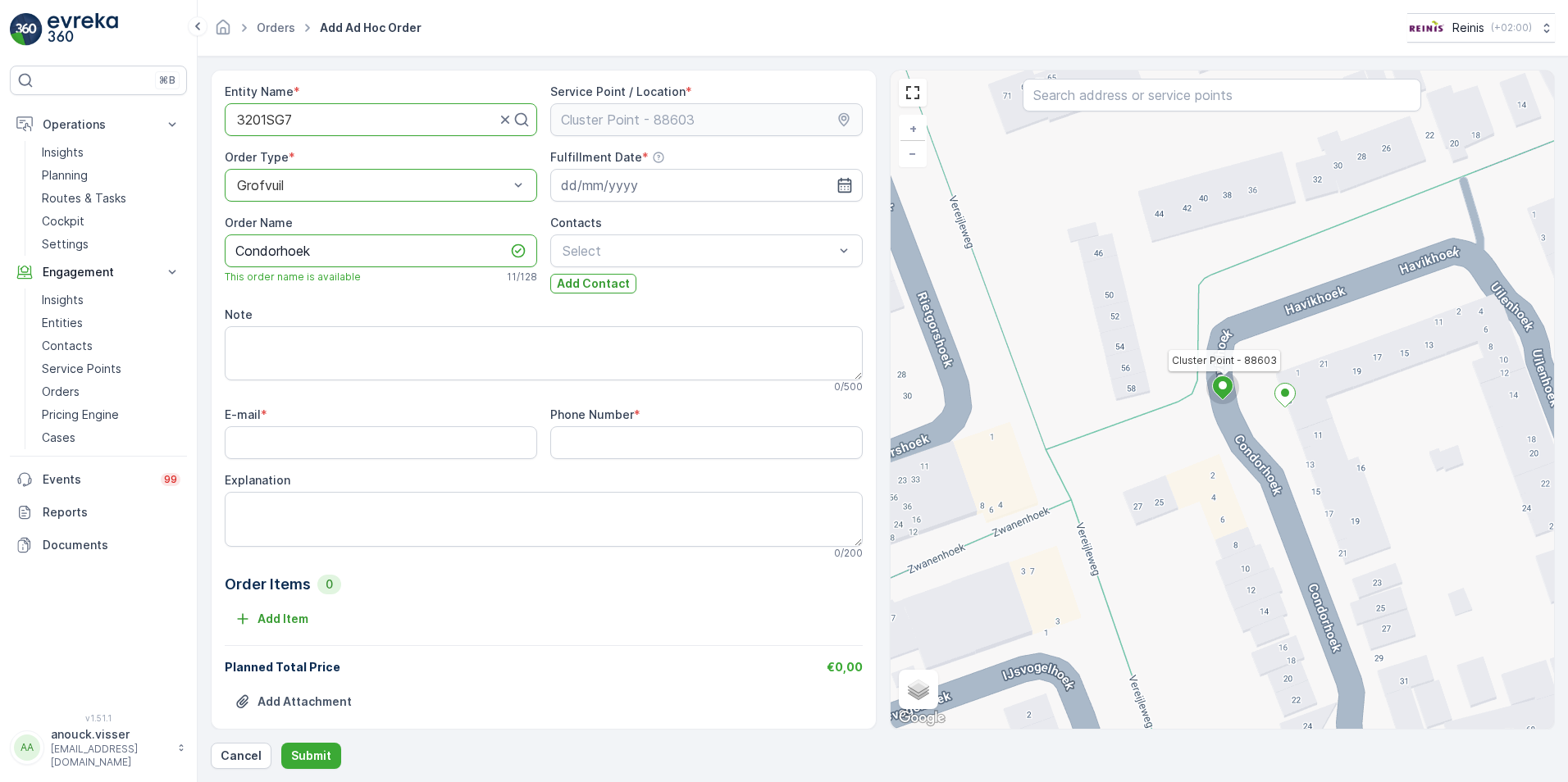
click at [343, 258] on Name "Condorhoek" at bounding box center [381, 251] width 313 height 33
click at [347, 262] on Name "Condorhoek" at bounding box center [381, 251] width 313 height 33
click at [335, 244] on Name "Condorhoek" at bounding box center [381, 251] width 313 height 33
type Name "Condorhoek 7"
click at [634, 460] on div "E-mail * Phone Number * Explanation 0 / 200" at bounding box center [543, 483] width 638 height 153
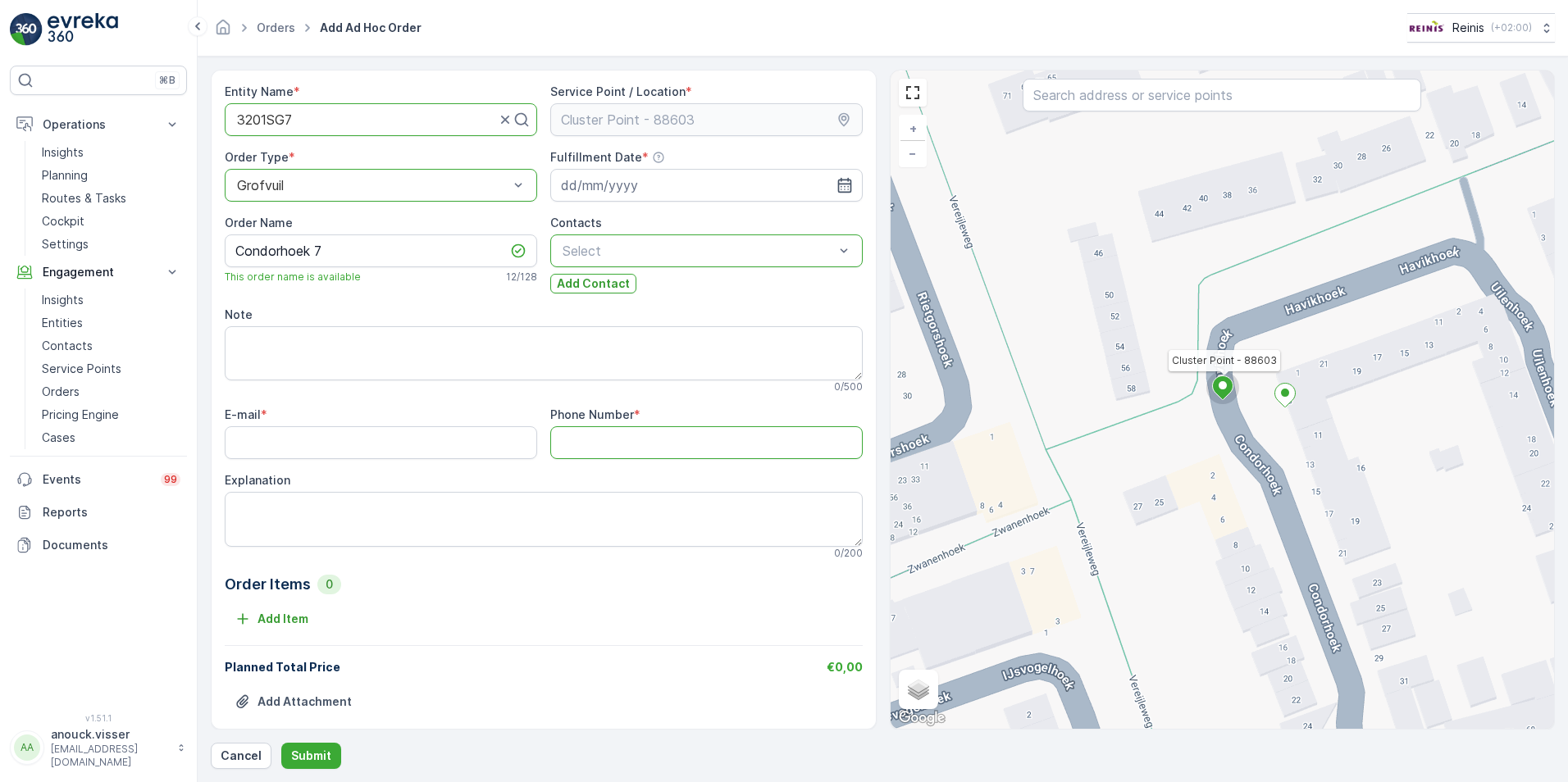
click at [636, 445] on Number "Phone Number" at bounding box center [706, 443] width 313 height 33
type Number "0687206721"
click at [641, 248] on div at bounding box center [698, 251] width 275 height 15
click at [623, 180] on input at bounding box center [706, 184] width 313 height 33
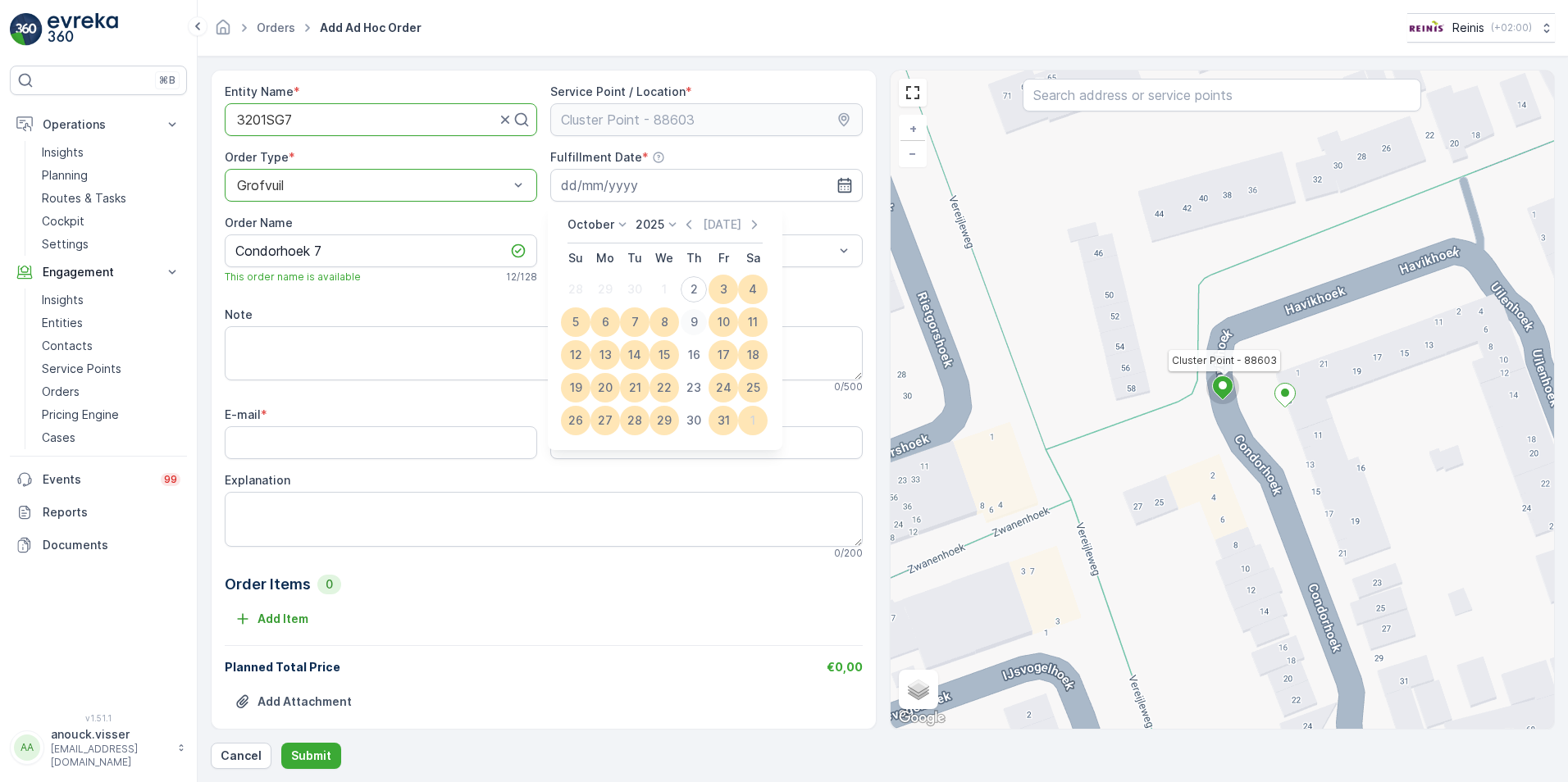
click at [702, 324] on div "9" at bounding box center [693, 322] width 26 height 26
type input "09.10.2025"
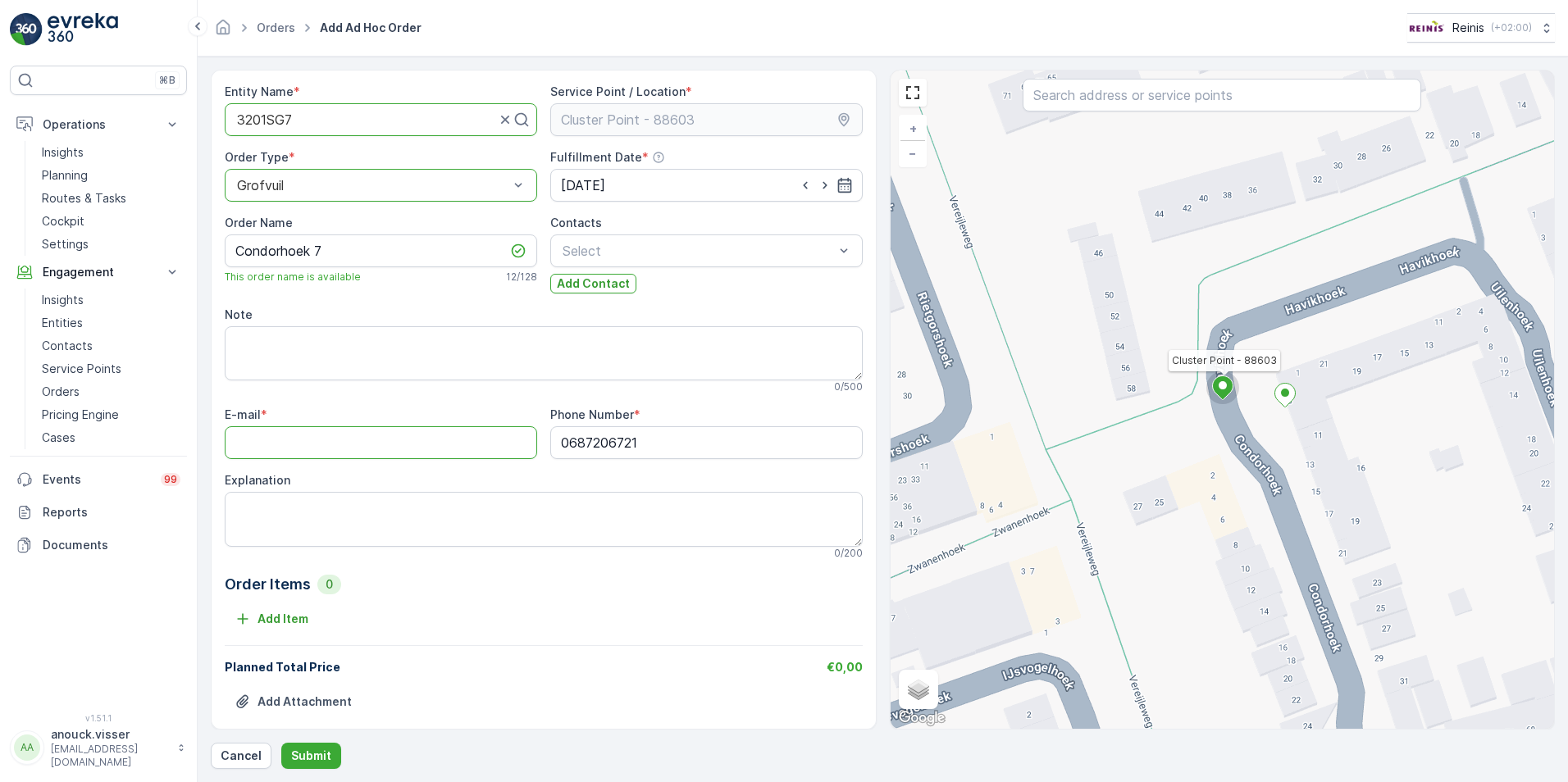
click at [250, 443] on input "E-mail" at bounding box center [381, 443] width 313 height 33
click at [412, 505] on textarea "Explanation" at bounding box center [543, 519] width 638 height 54
type textarea "bank, stoel, laminaat R. J Martha 2 kuub"
click at [311, 446] on input "E-mail" at bounding box center [381, 443] width 313 height 33
type input "info@reinis.nl"
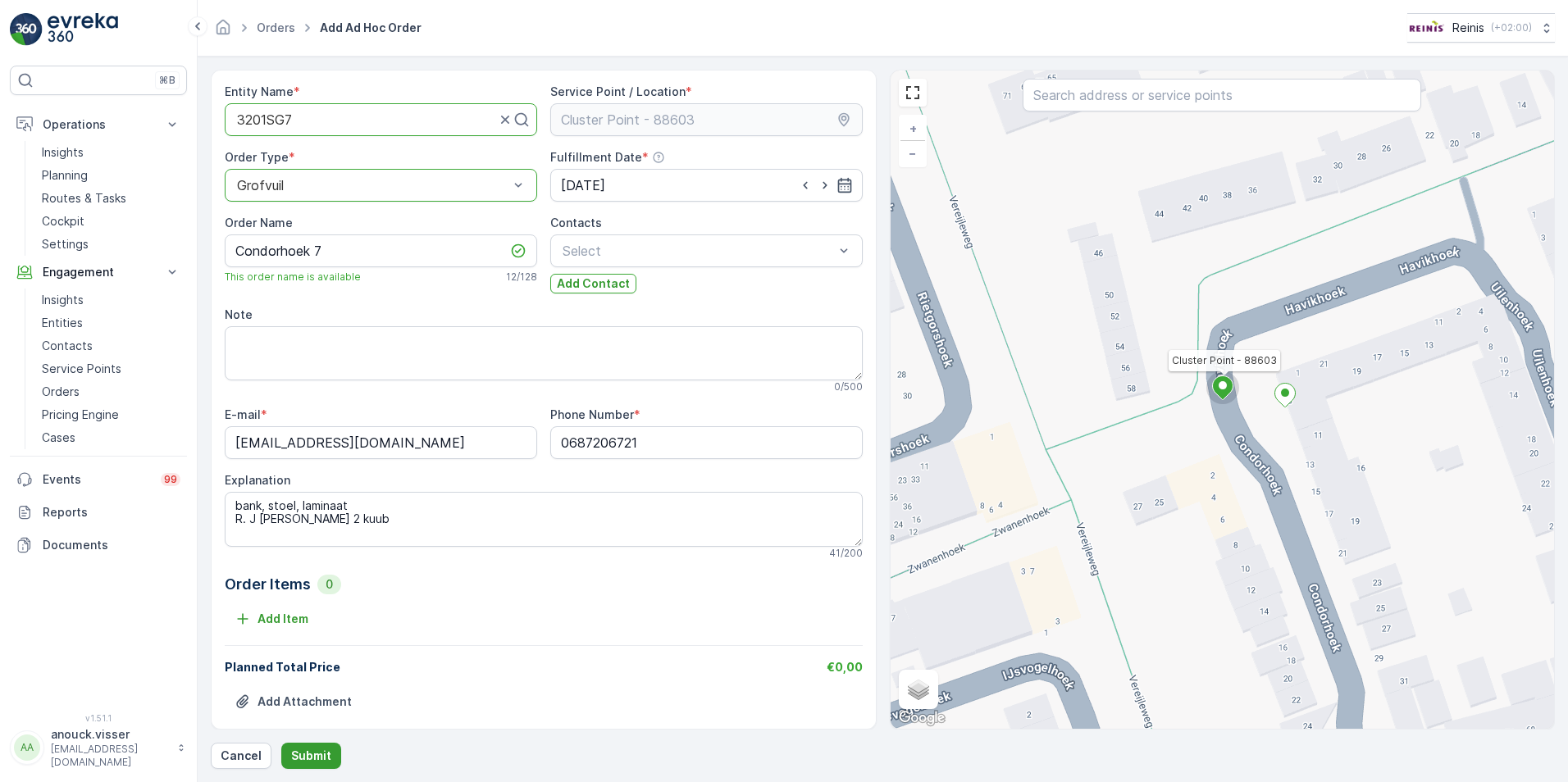
click at [315, 751] on p "Submit" at bounding box center [311, 756] width 40 height 17
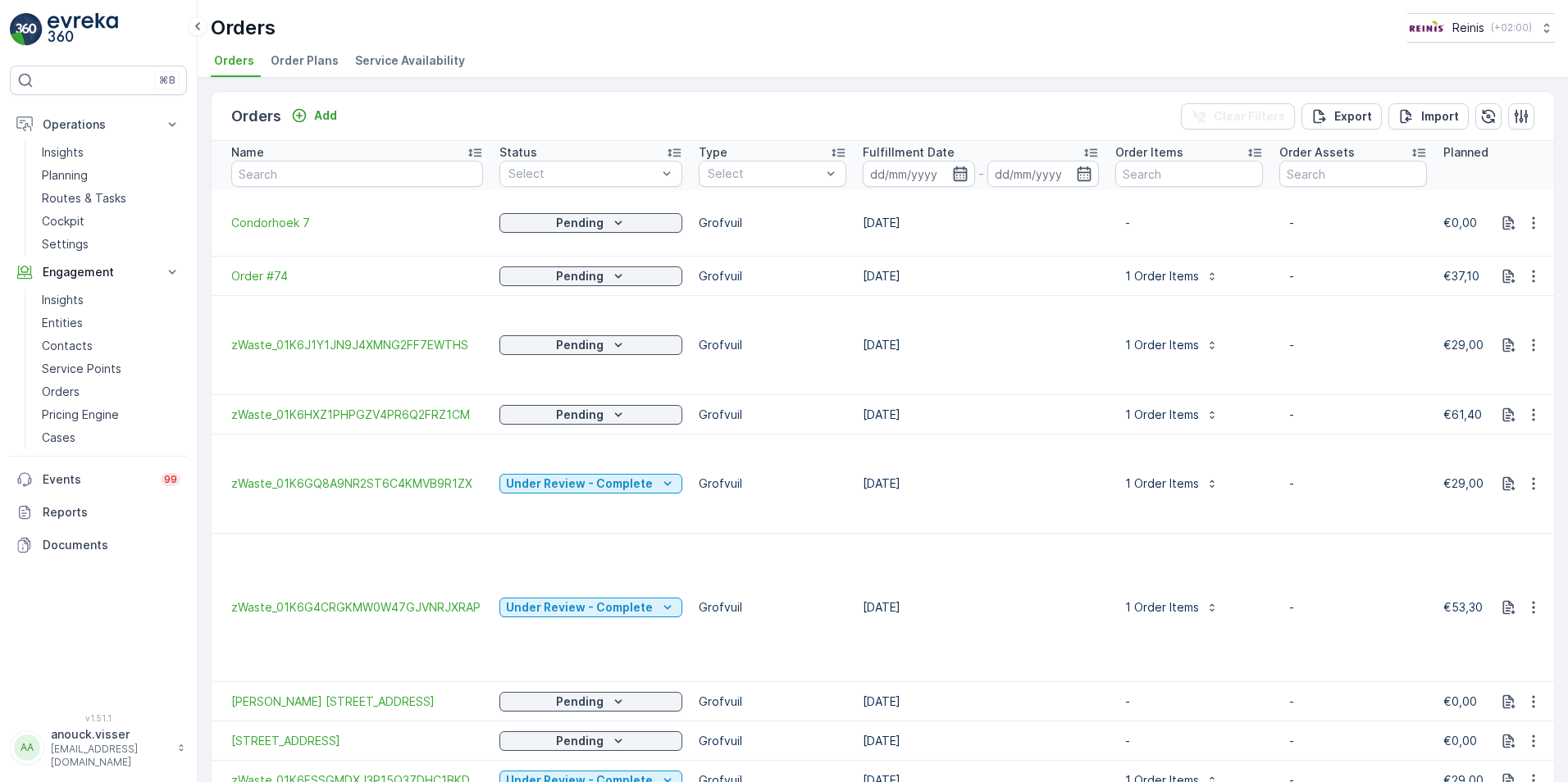
click at [958, 168] on icon "button" at bounding box center [960, 174] width 17 height 17
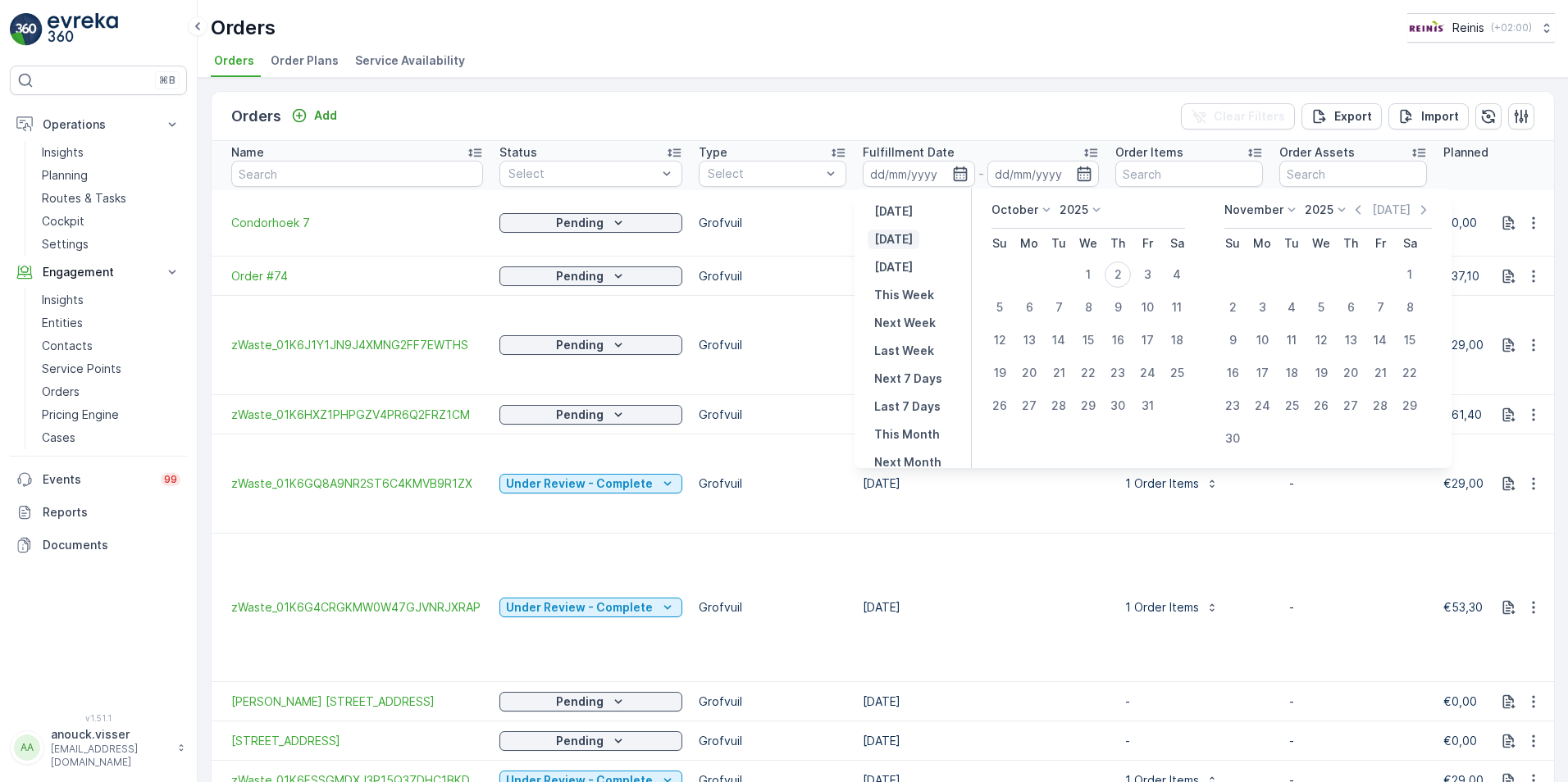
click at [895, 233] on p "Today" at bounding box center [893, 240] width 39 height 17
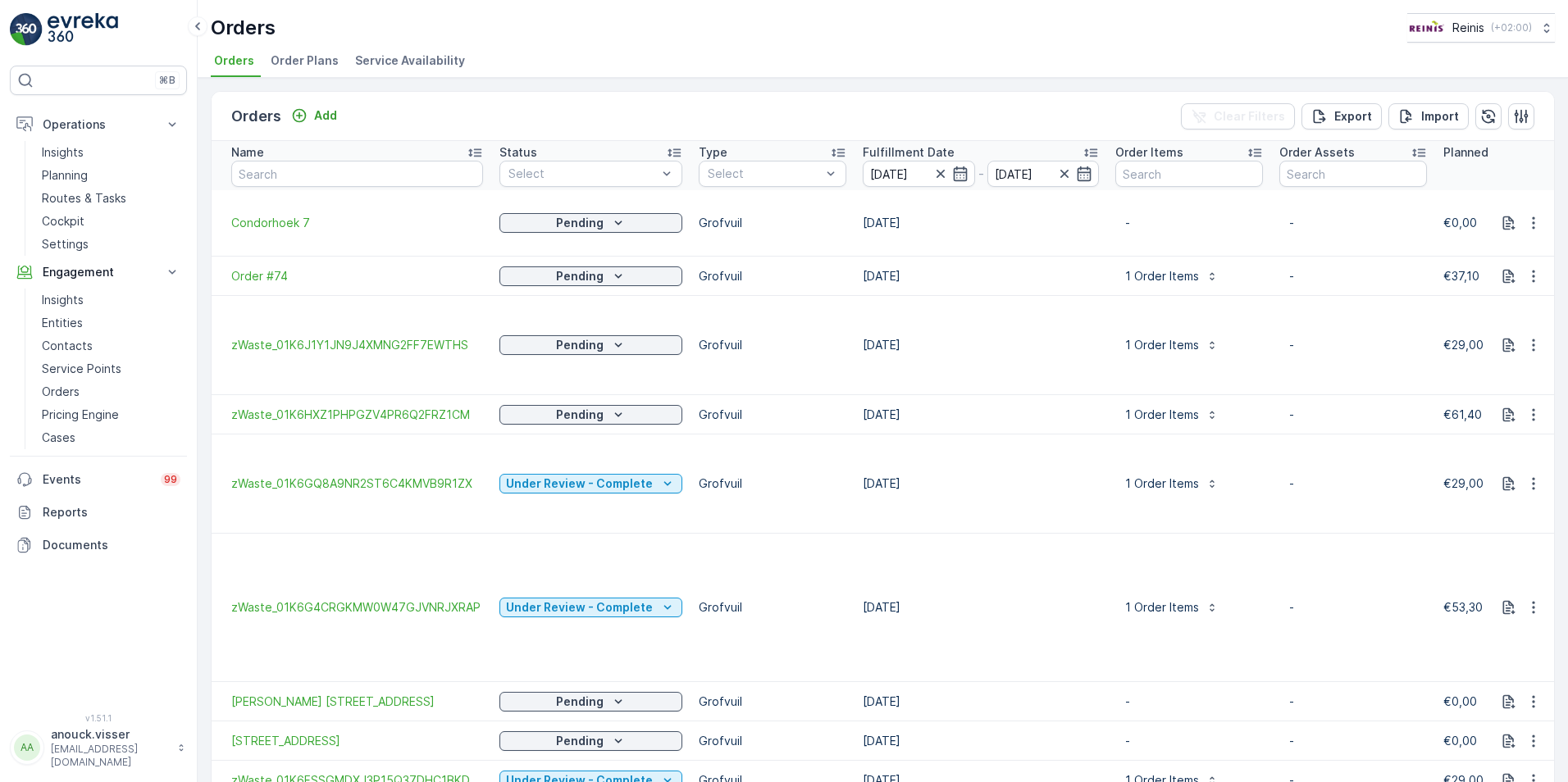
type input "02.10.2025"
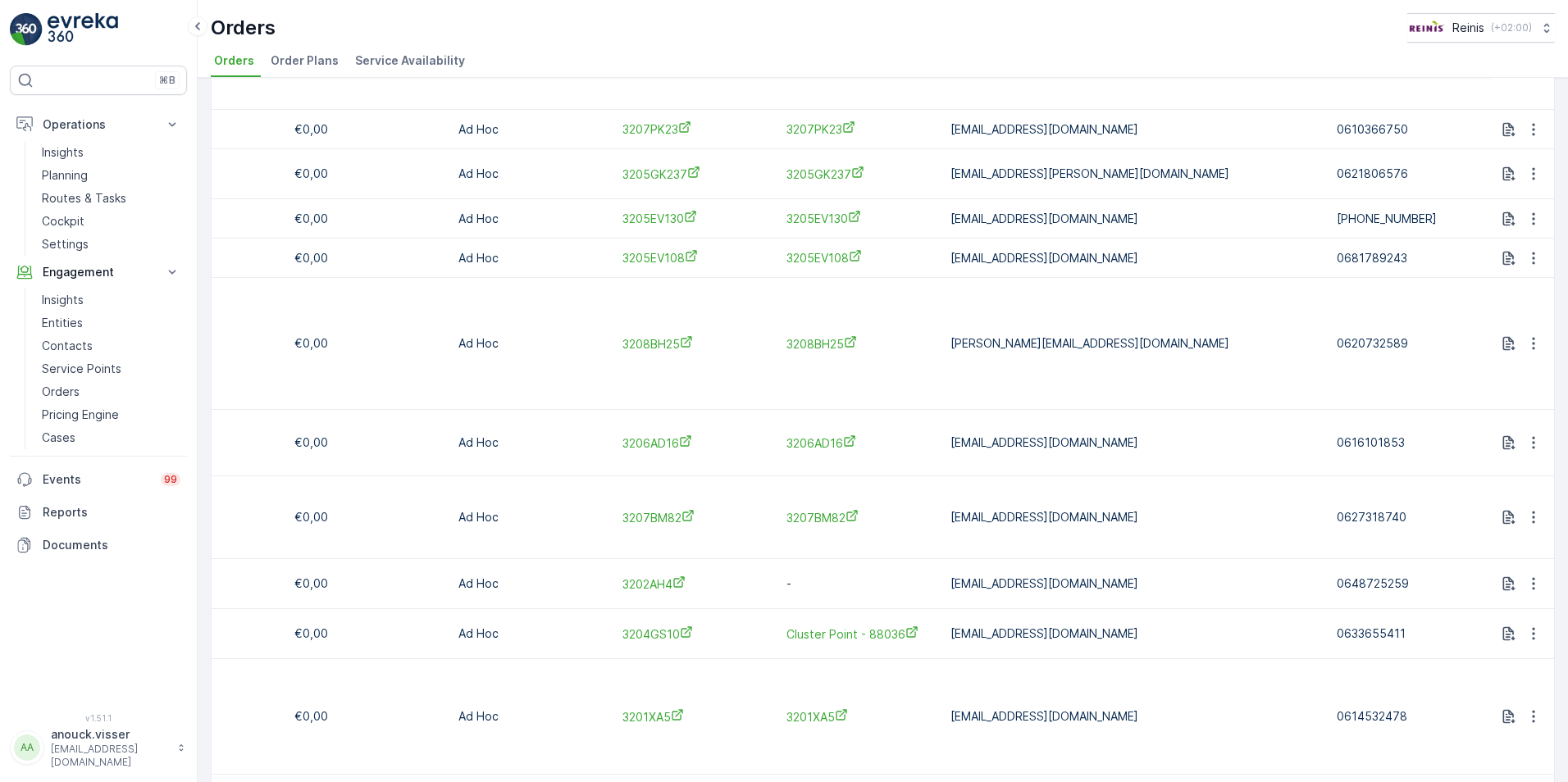
scroll to position [492, 0]
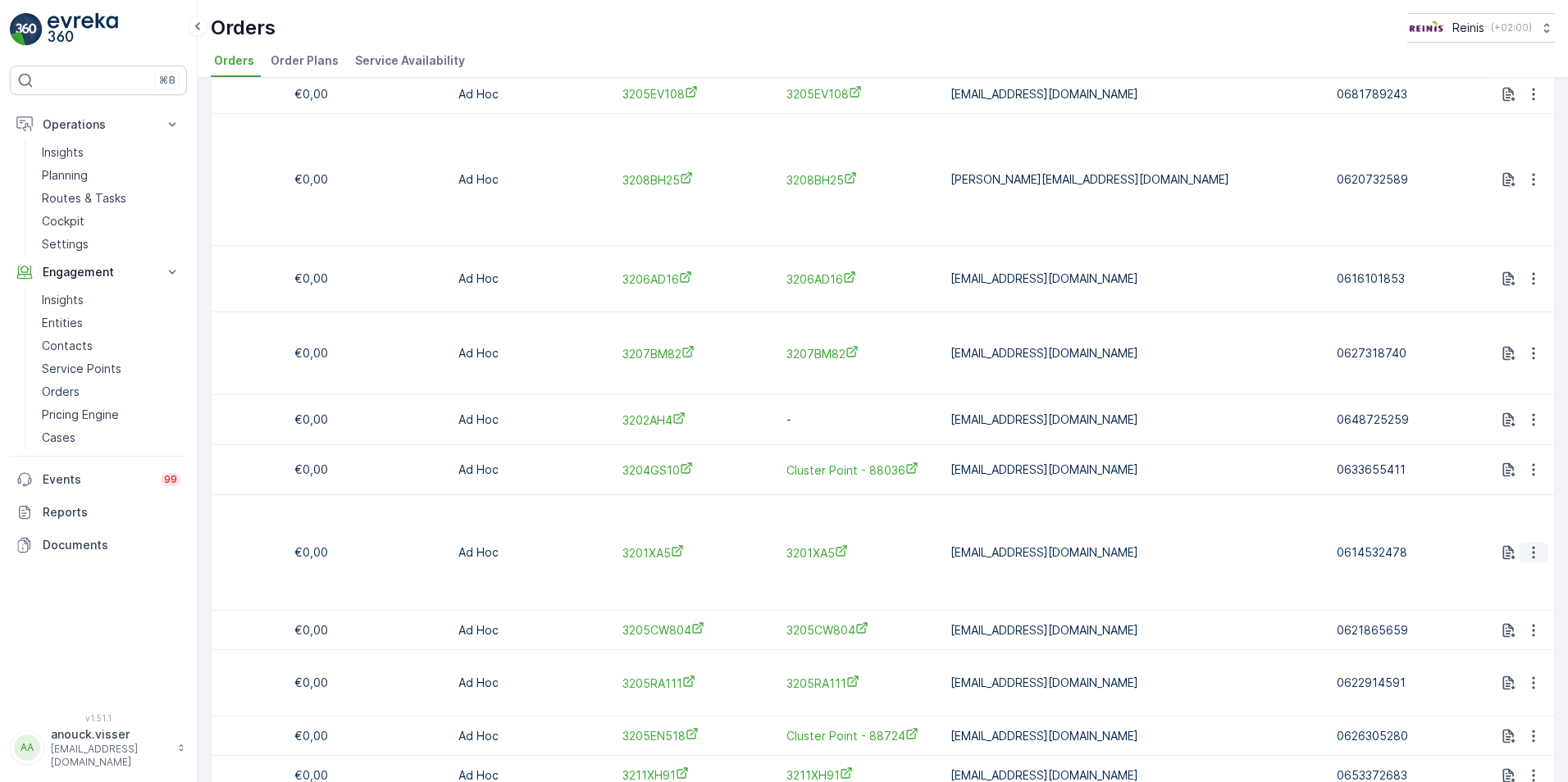
click at [1538, 542] on button "button" at bounding box center [1533, 552] width 29 height 19
click at [1513, 527] on span "See more details" at bounding box center [1509, 528] width 93 height 17
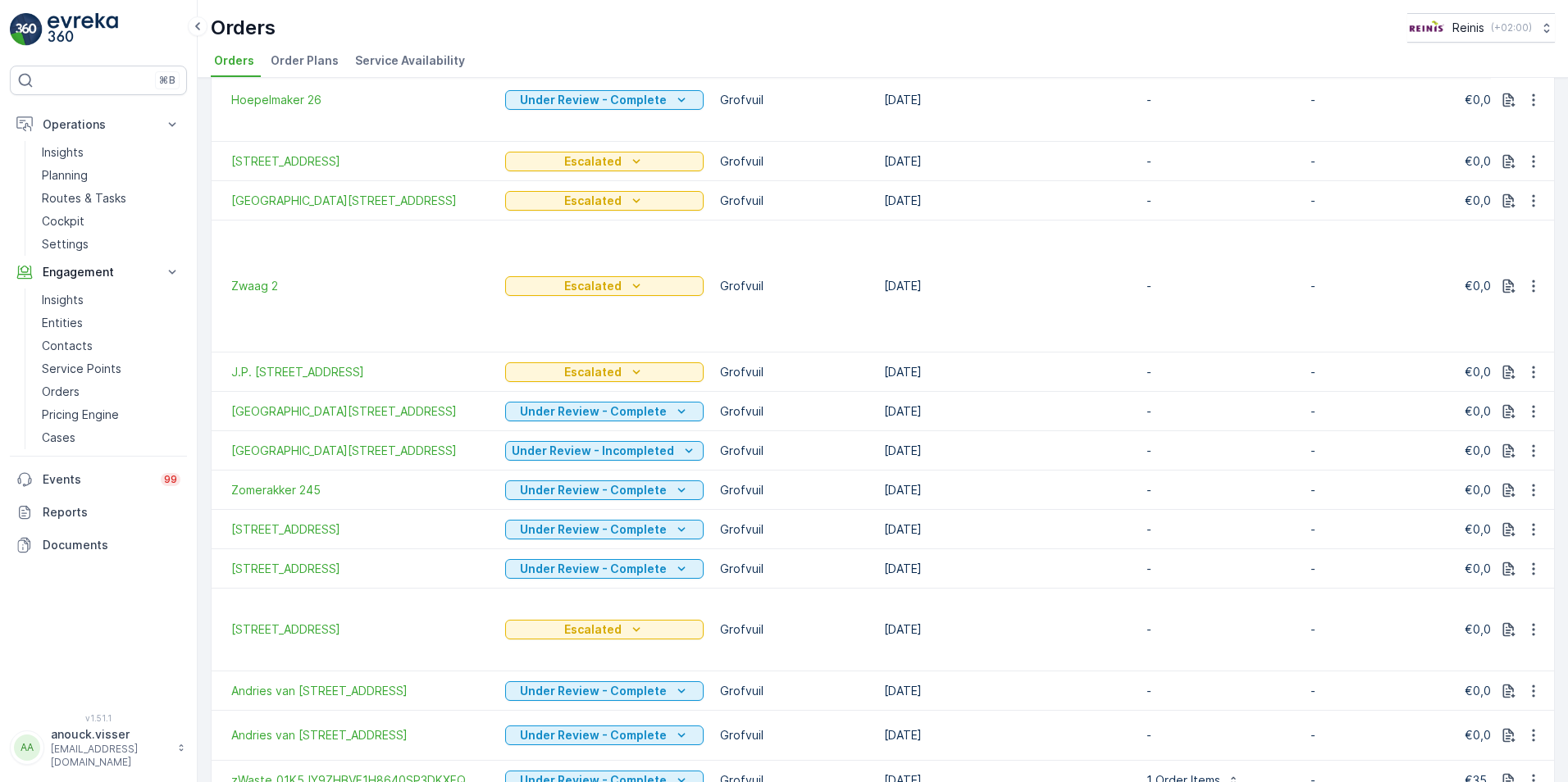
scroll to position [2520, 0]
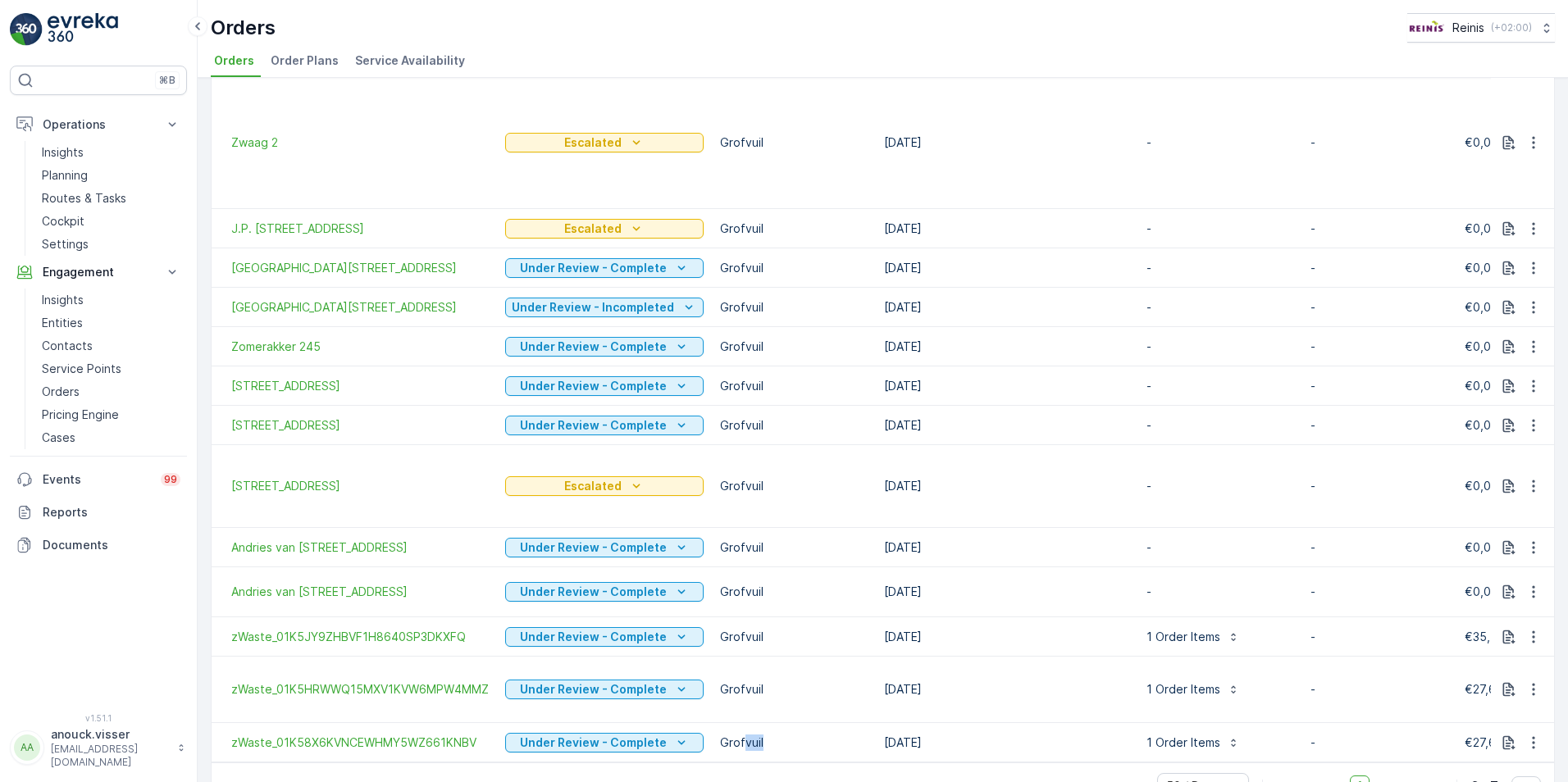
drag, startPoint x: 738, startPoint y: 710, endPoint x: 755, endPoint y: 711, distance: 17.0
click at [755, 723] on td "Grofvuil" at bounding box center [794, 743] width 164 height 39
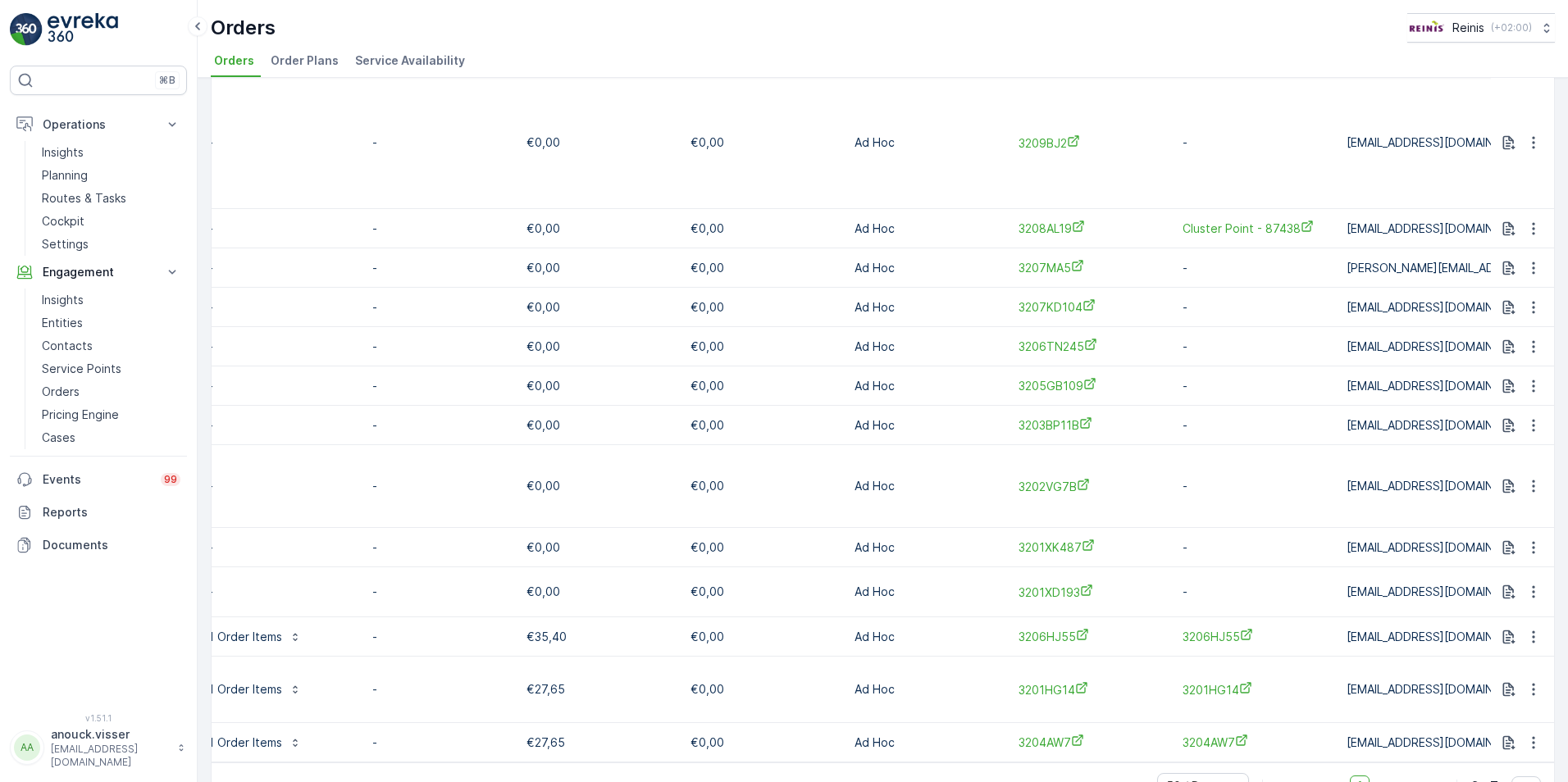
scroll to position [0, 946]
click at [1051, 681] on span "3201HG14" at bounding box center [1085, 690] width 148 height 18
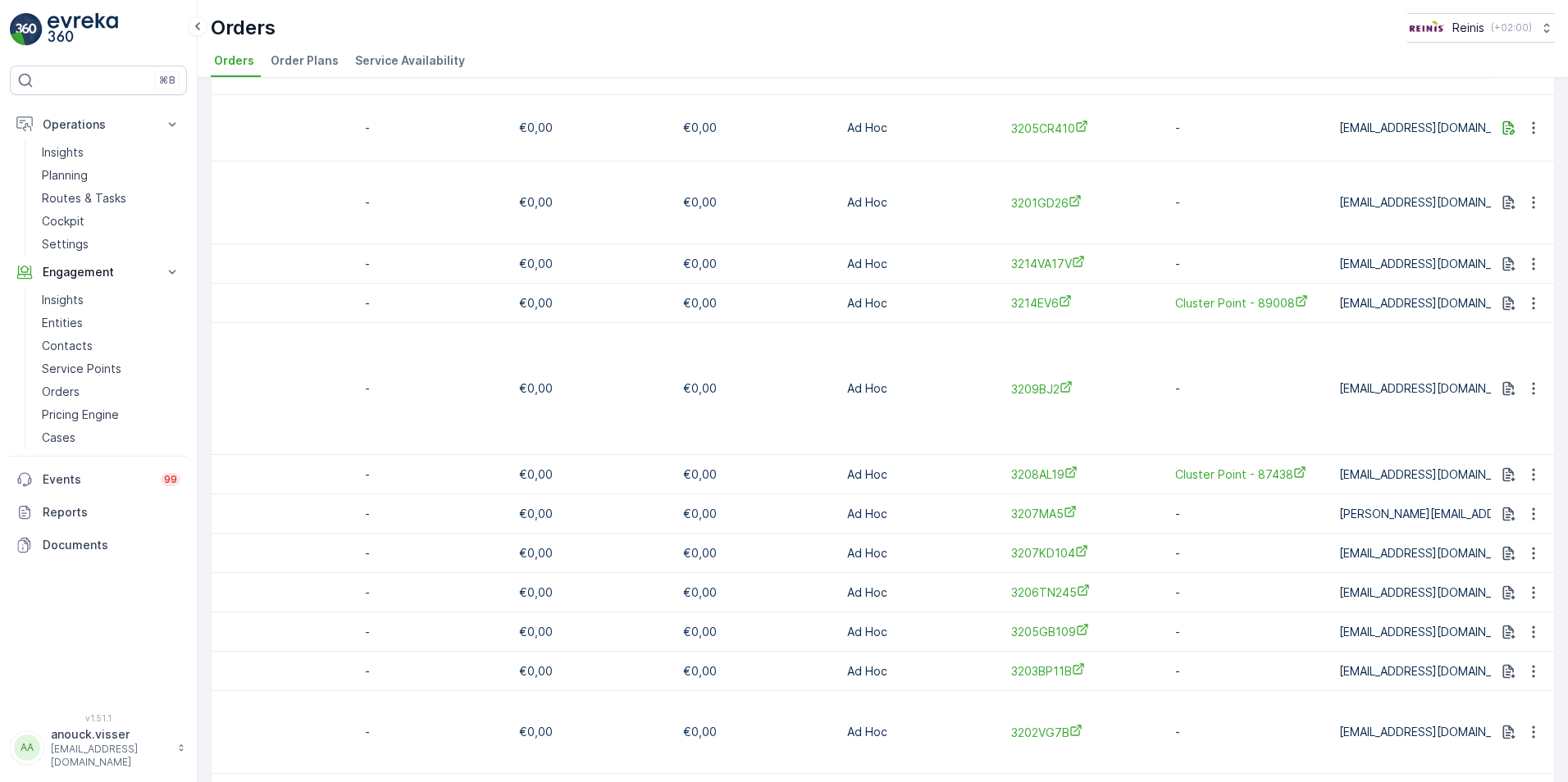
scroll to position [2193, 0]
